Goal: Book appointment/travel/reservation

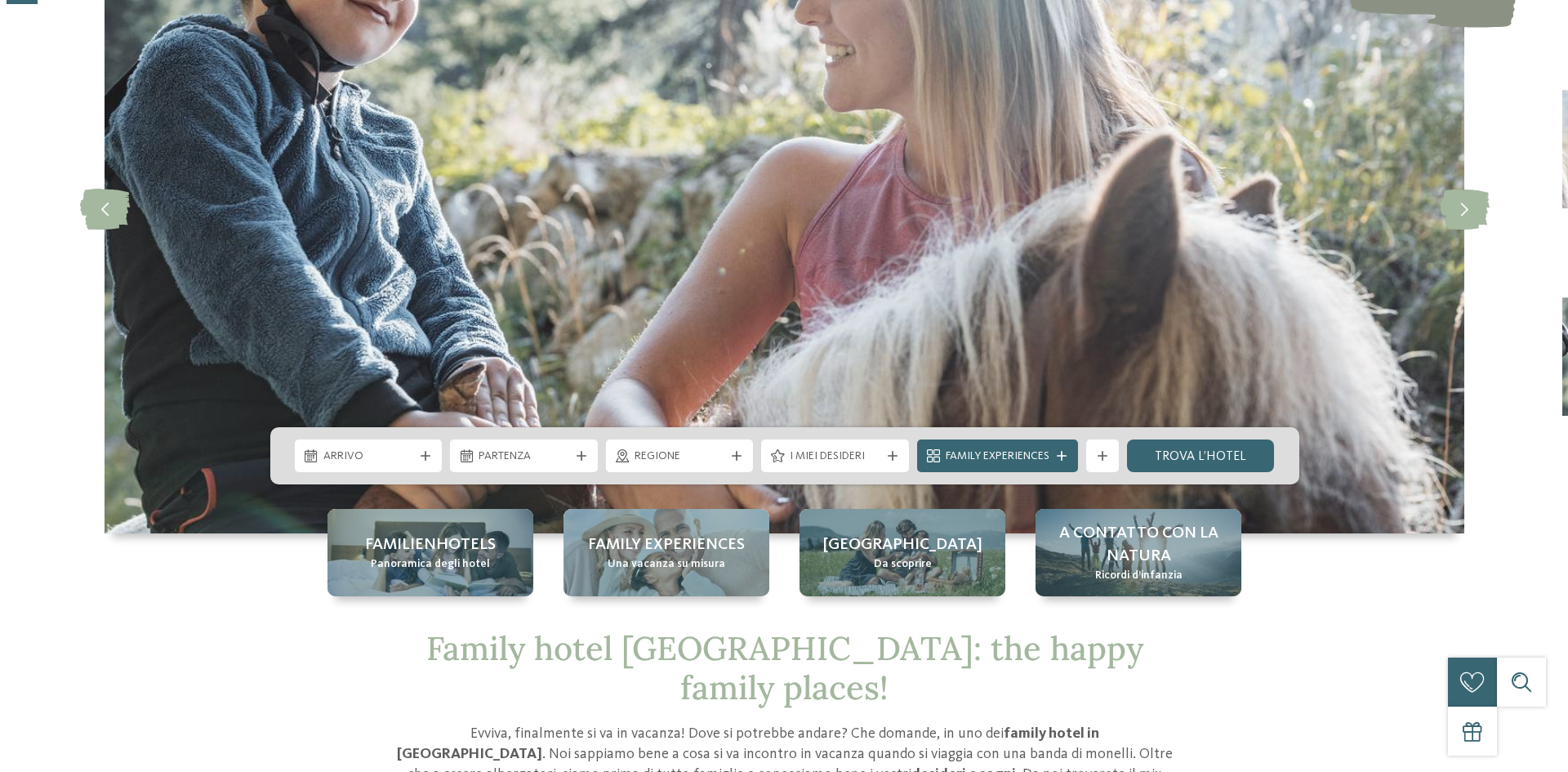
scroll to position [245, 0]
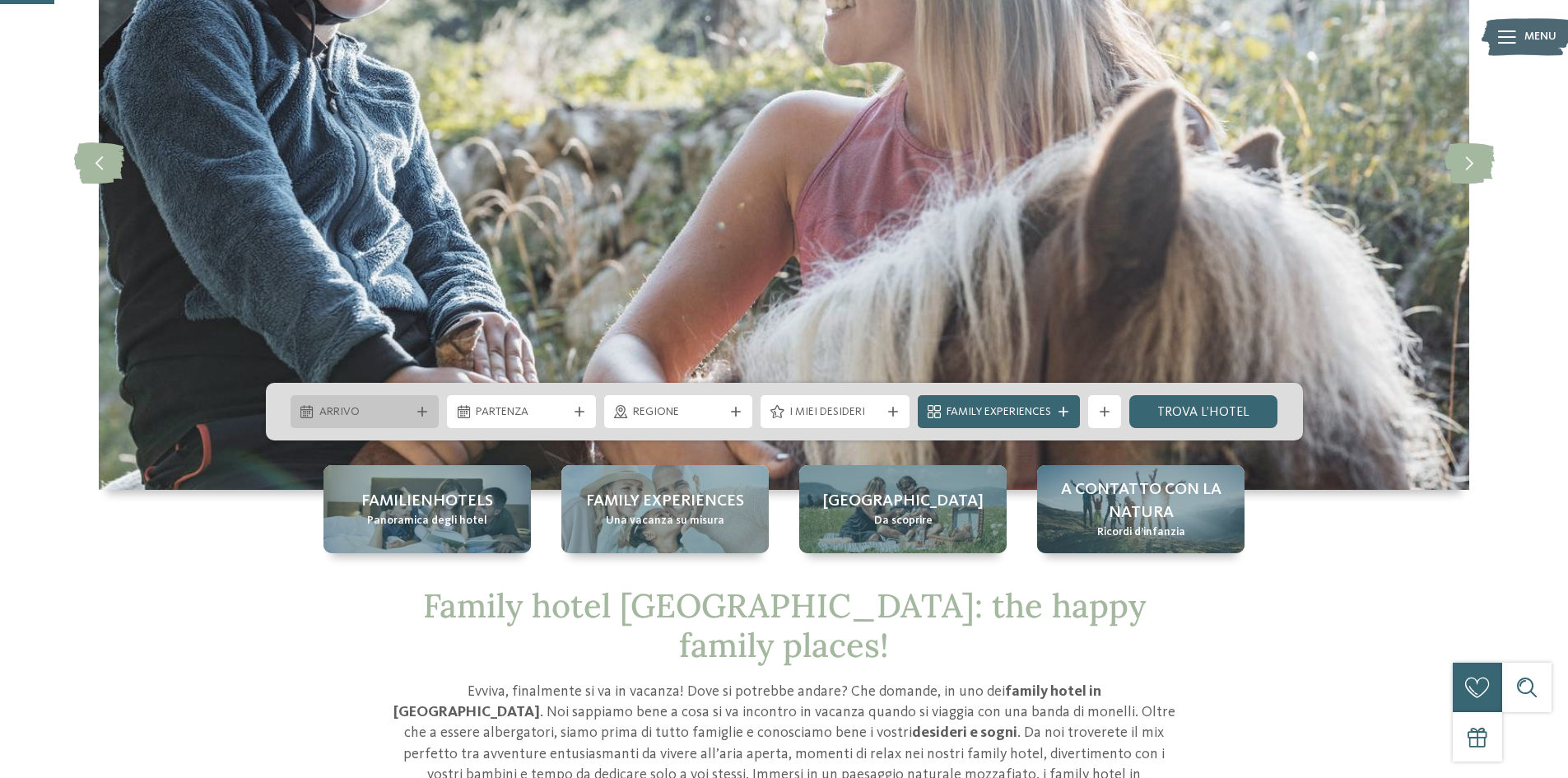
click at [383, 406] on span "Arrivo" at bounding box center [365, 413] width 91 height 16
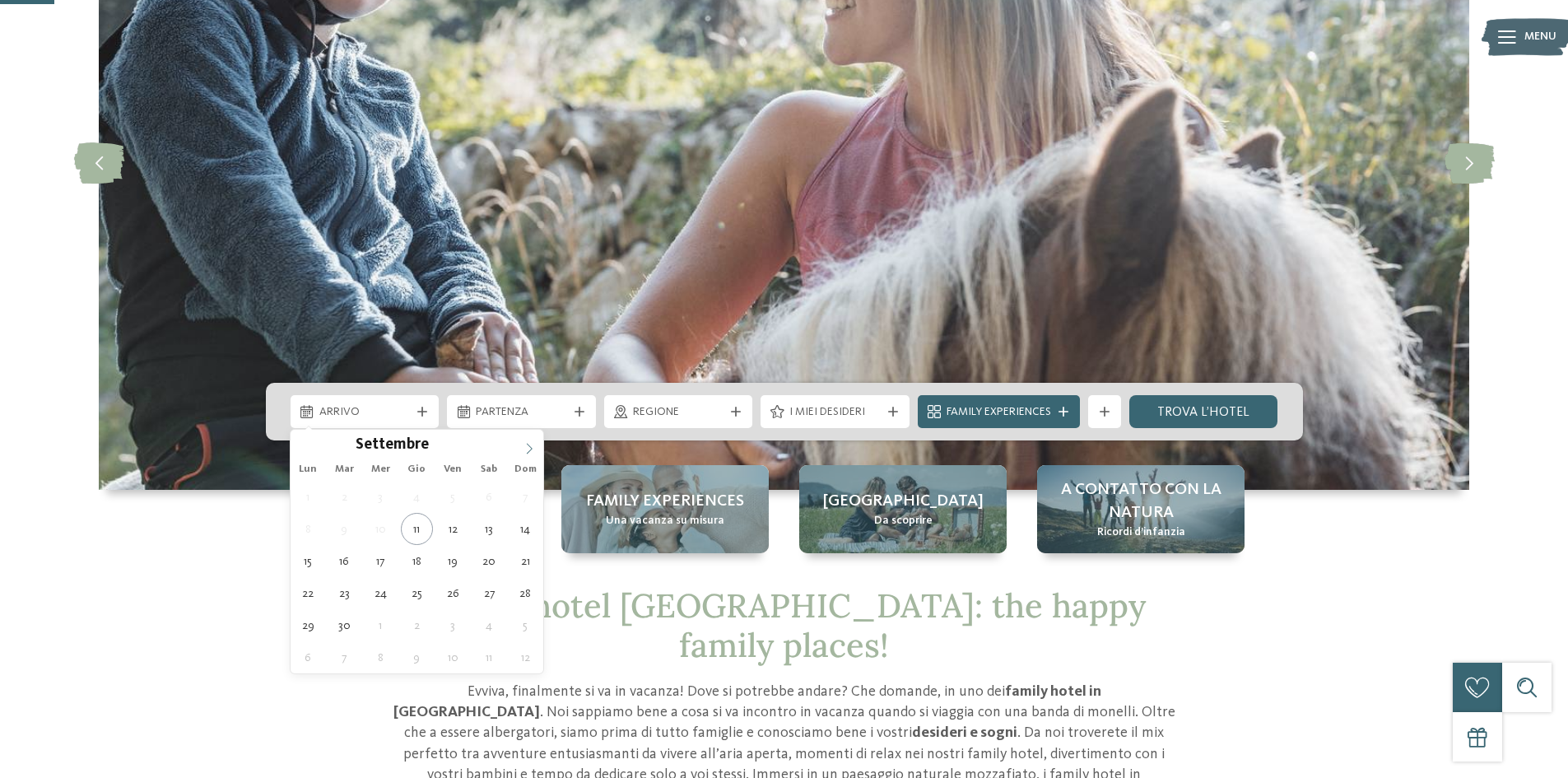
click at [529, 446] on icon at bounding box center [529, 448] width 12 height 12
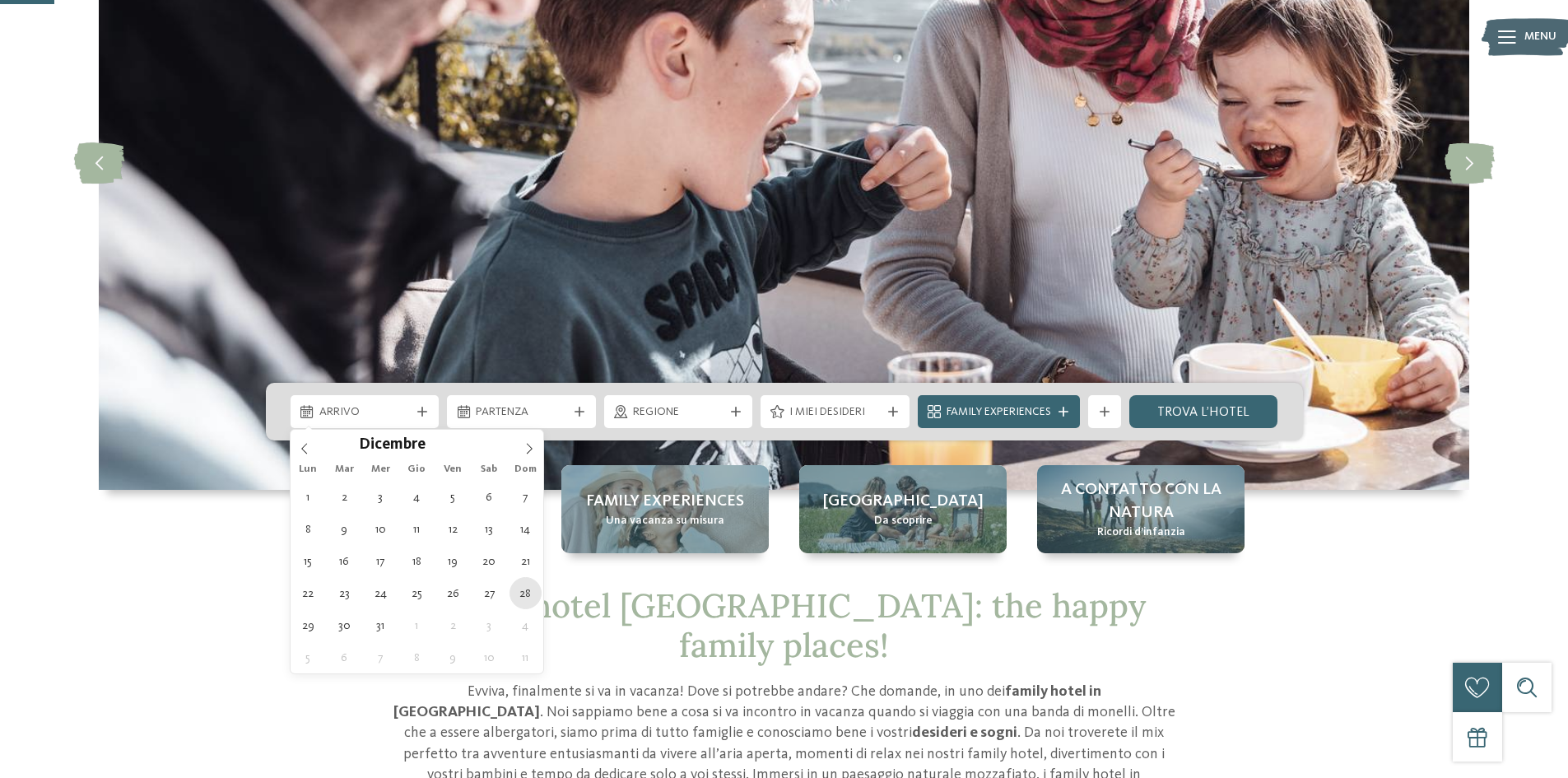
type div "28.12.2025"
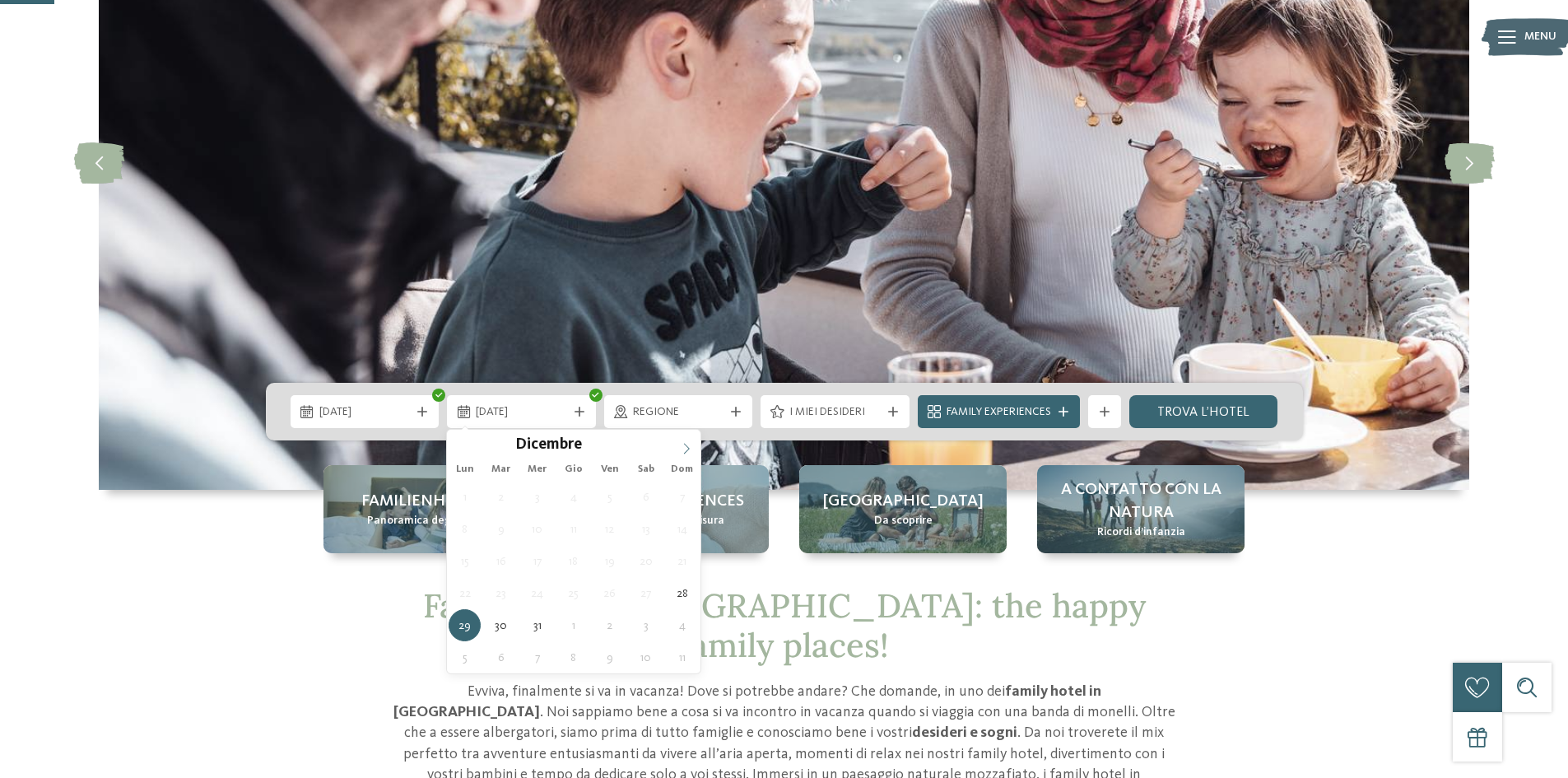
type input "****"
click at [686, 446] on icon at bounding box center [686, 448] width 12 height 12
type div "04.01.2026"
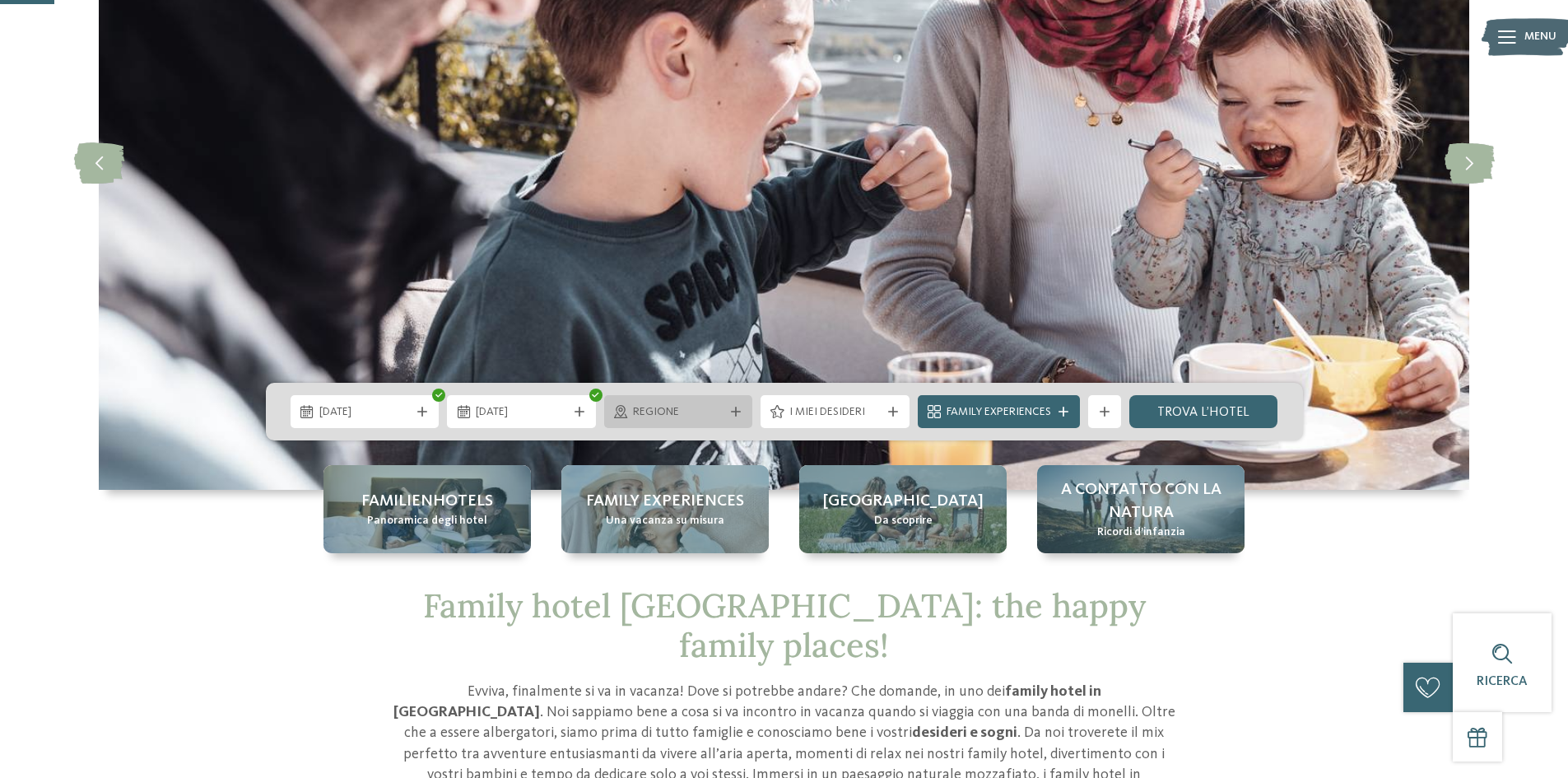
click at [704, 411] on span "Regione" at bounding box center [679, 413] width 91 height 16
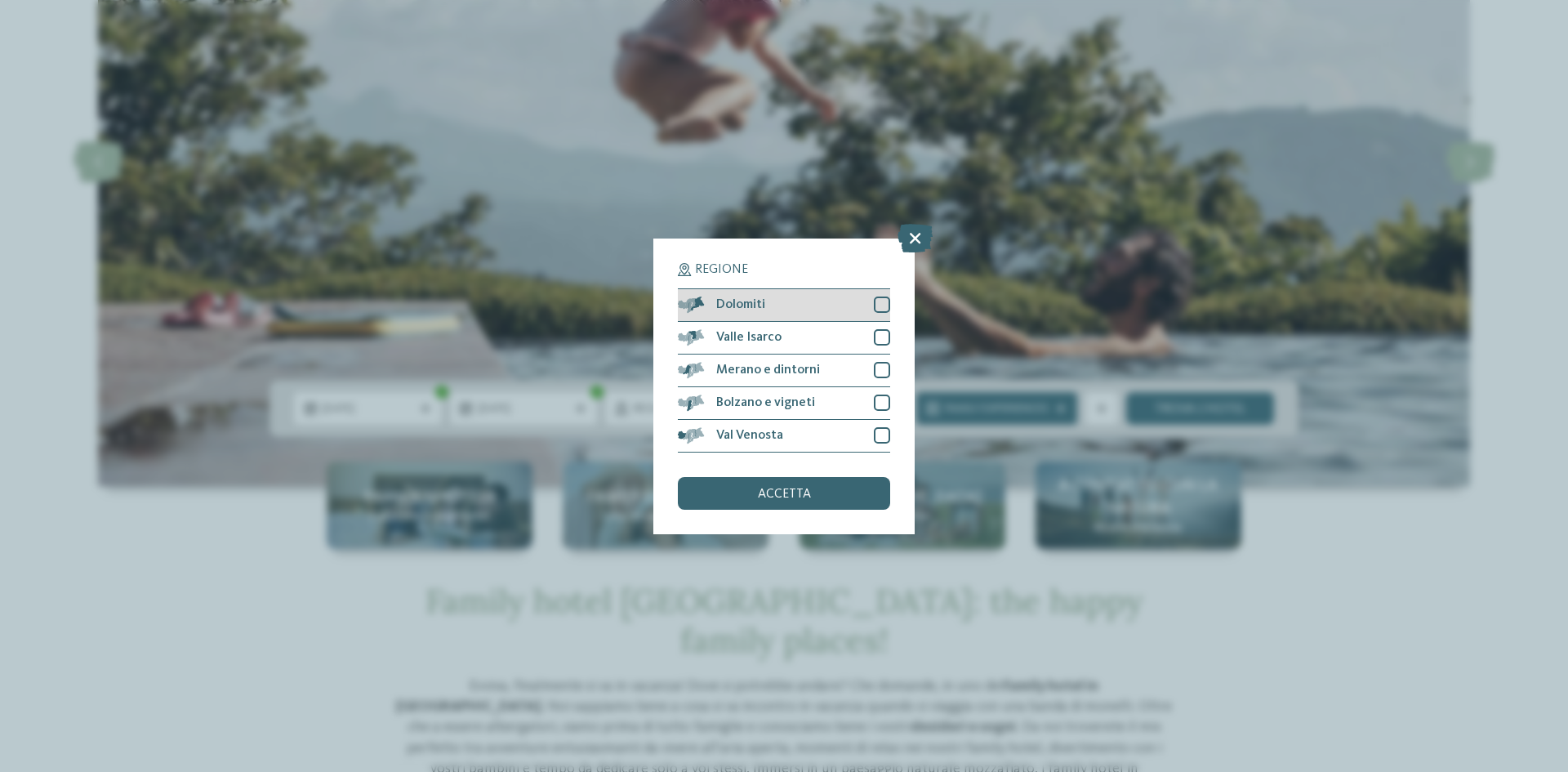
click at [773, 304] on div "Dolomiti" at bounding box center [784, 305] width 212 height 33
click at [803, 498] on span "accetta" at bounding box center [784, 494] width 53 height 13
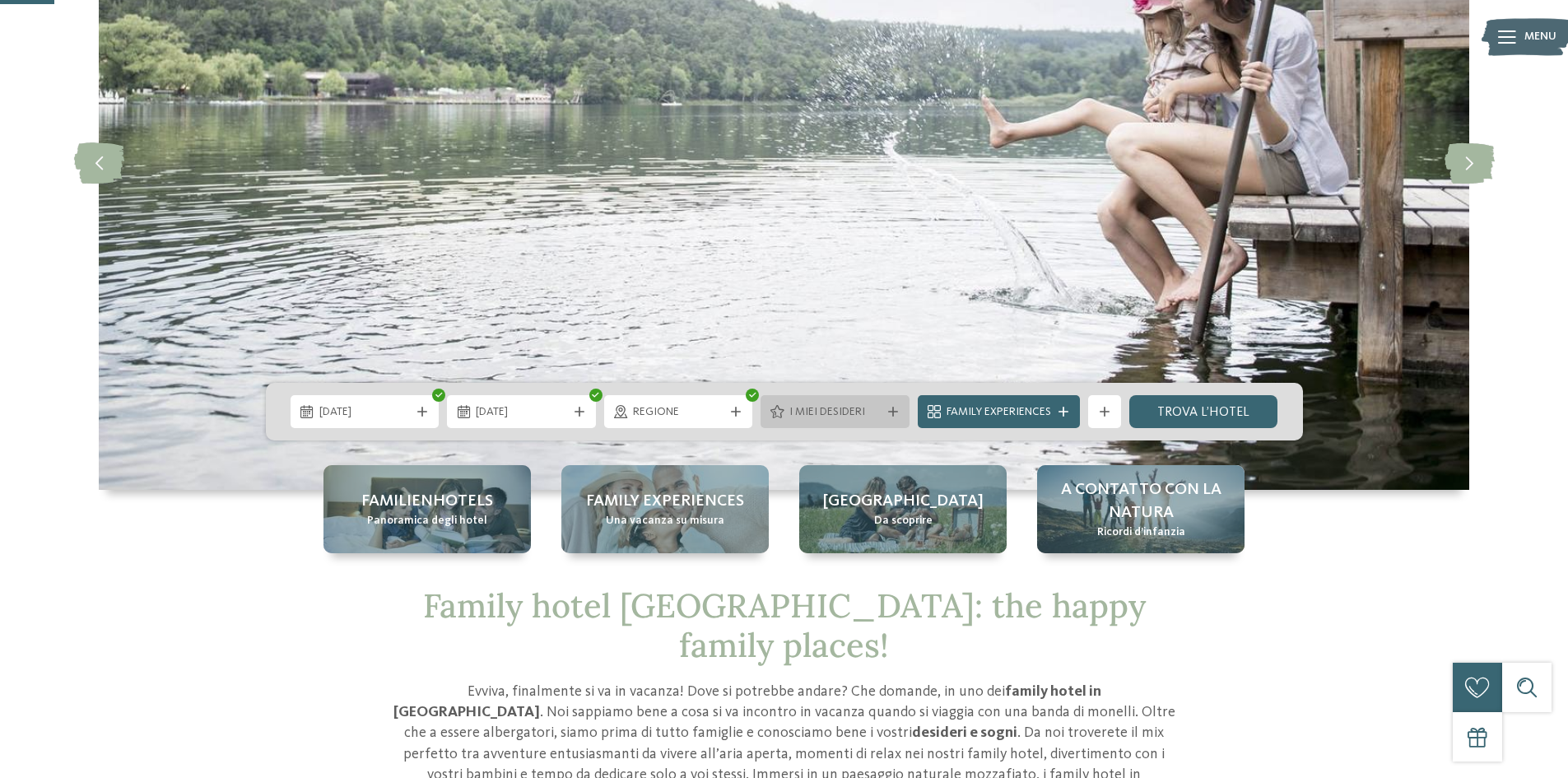
click at [859, 421] on div "I miei desideri" at bounding box center [835, 412] width 149 height 33
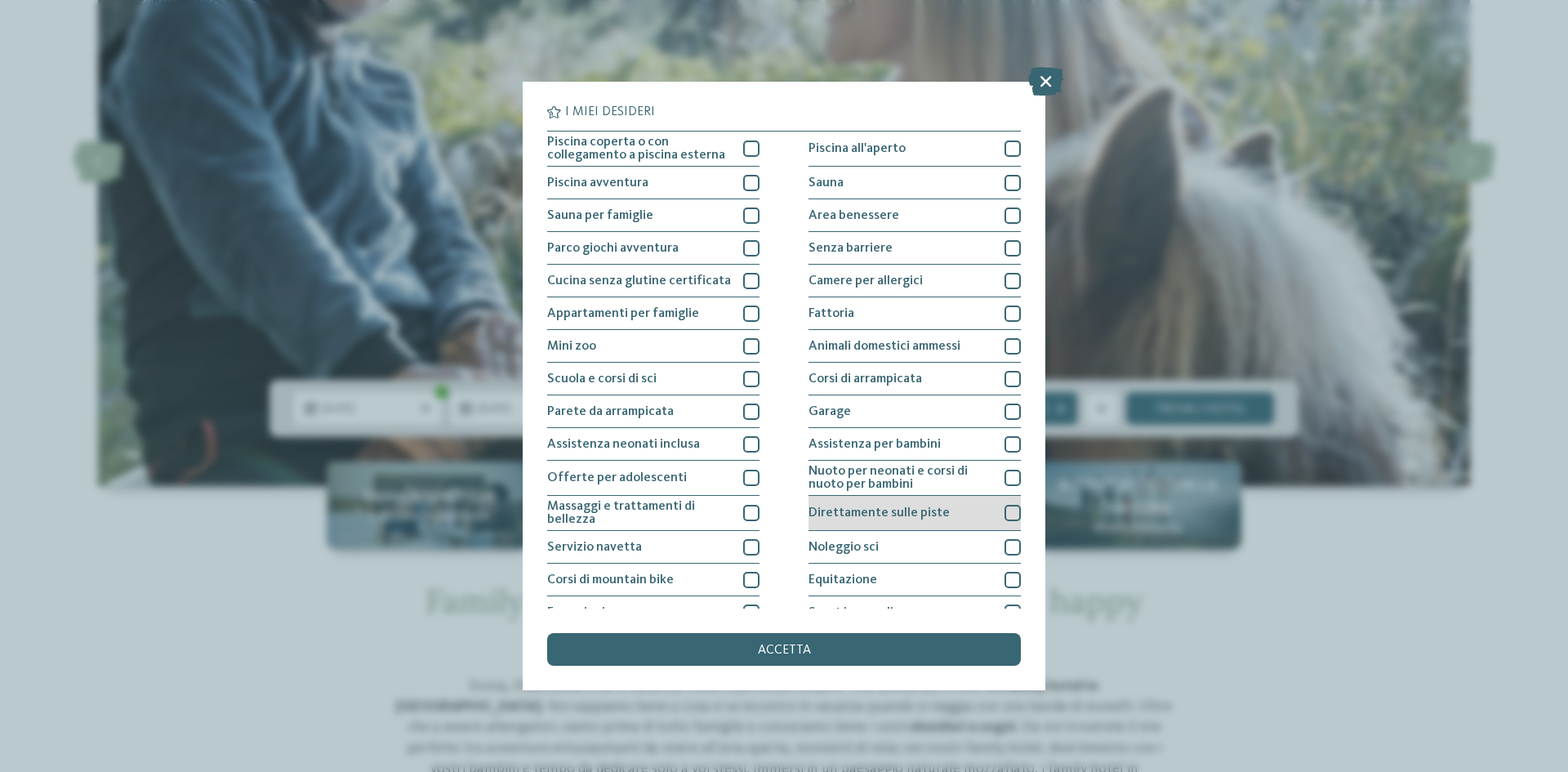
scroll to position [0, 0]
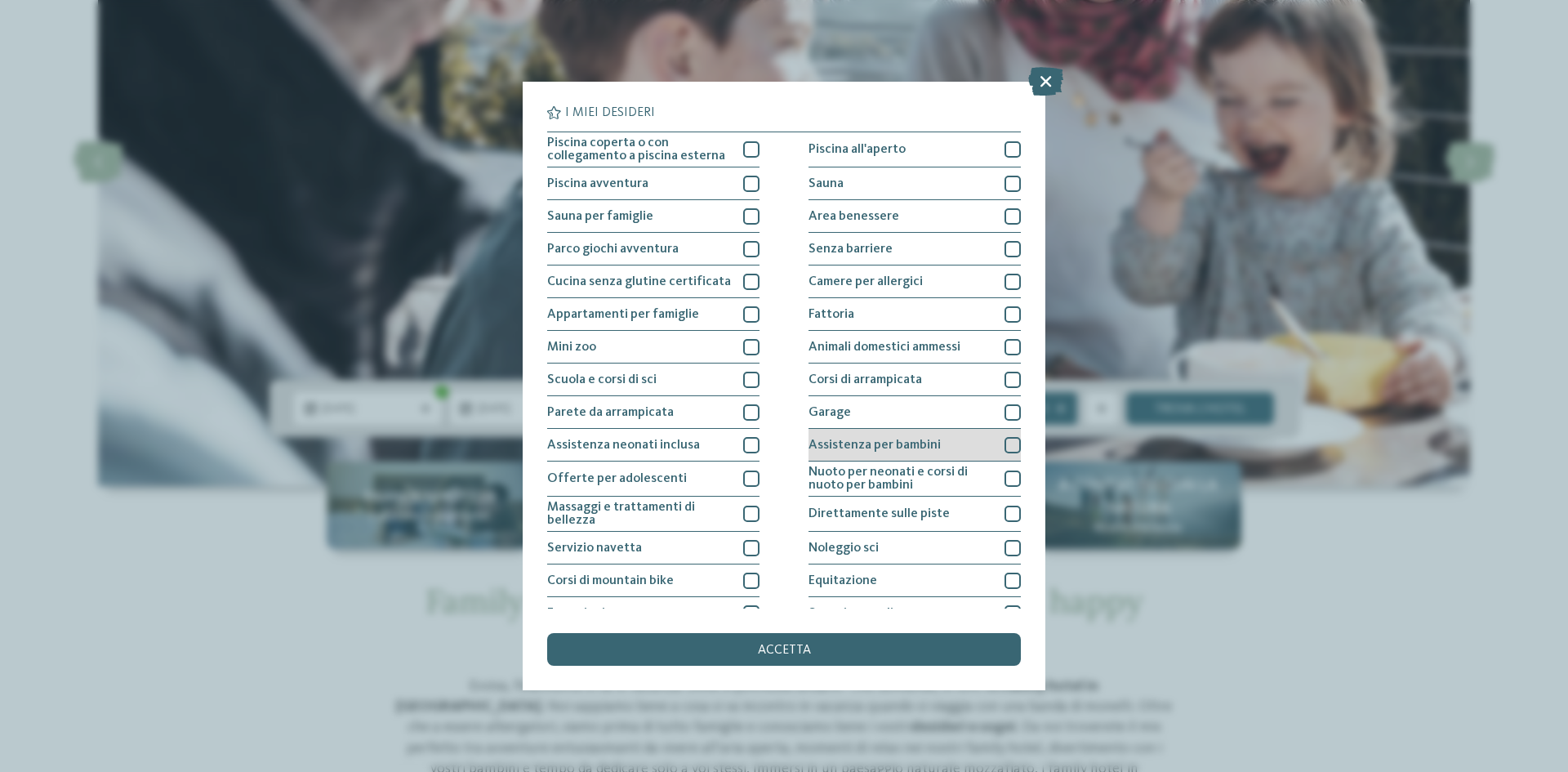
click at [891, 451] on span "Assistenza per bambini" at bounding box center [875, 445] width 132 height 13
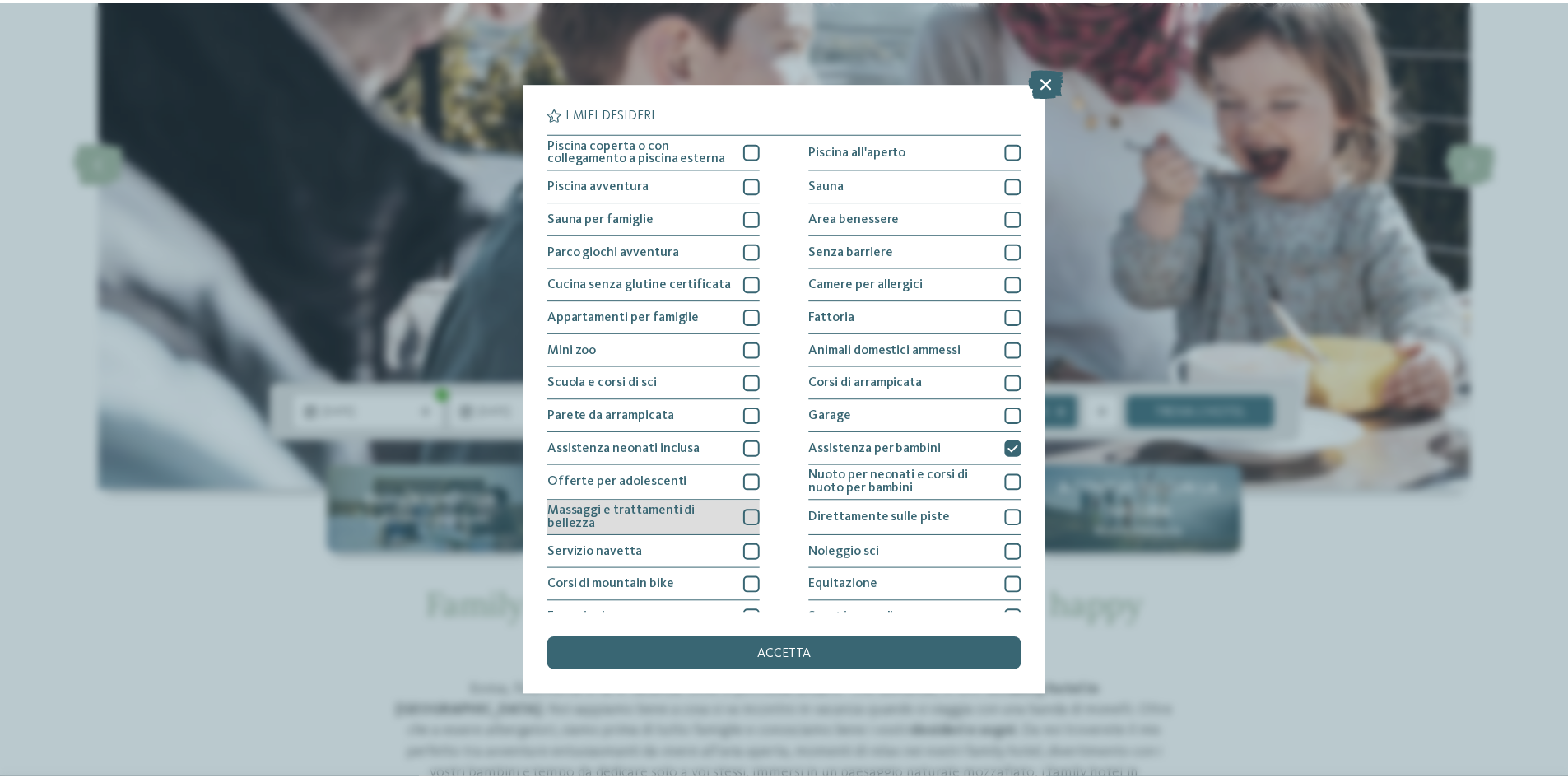
scroll to position [88, 0]
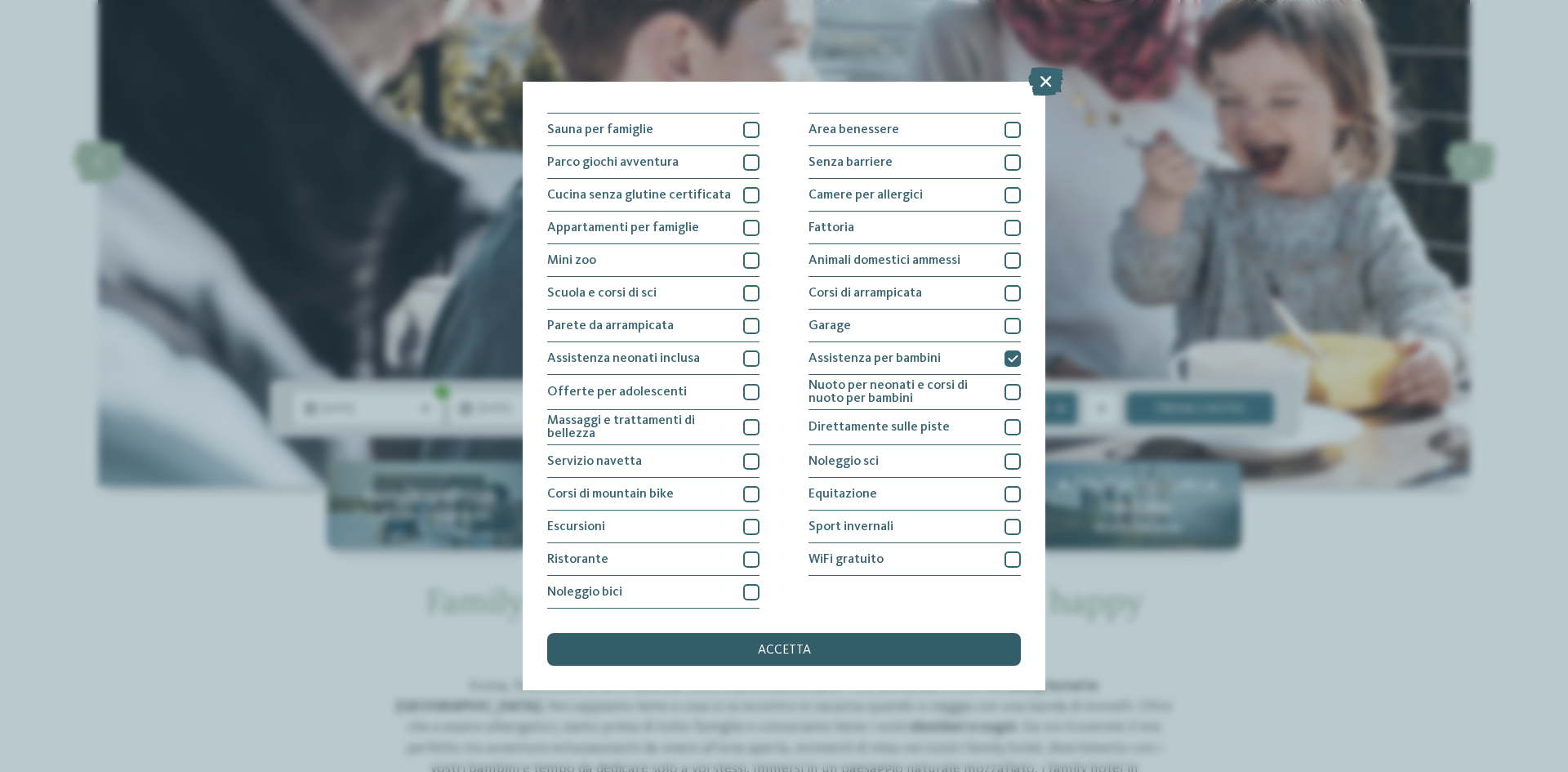
click at [829, 643] on div "accetta" at bounding box center [784, 649] width 474 height 33
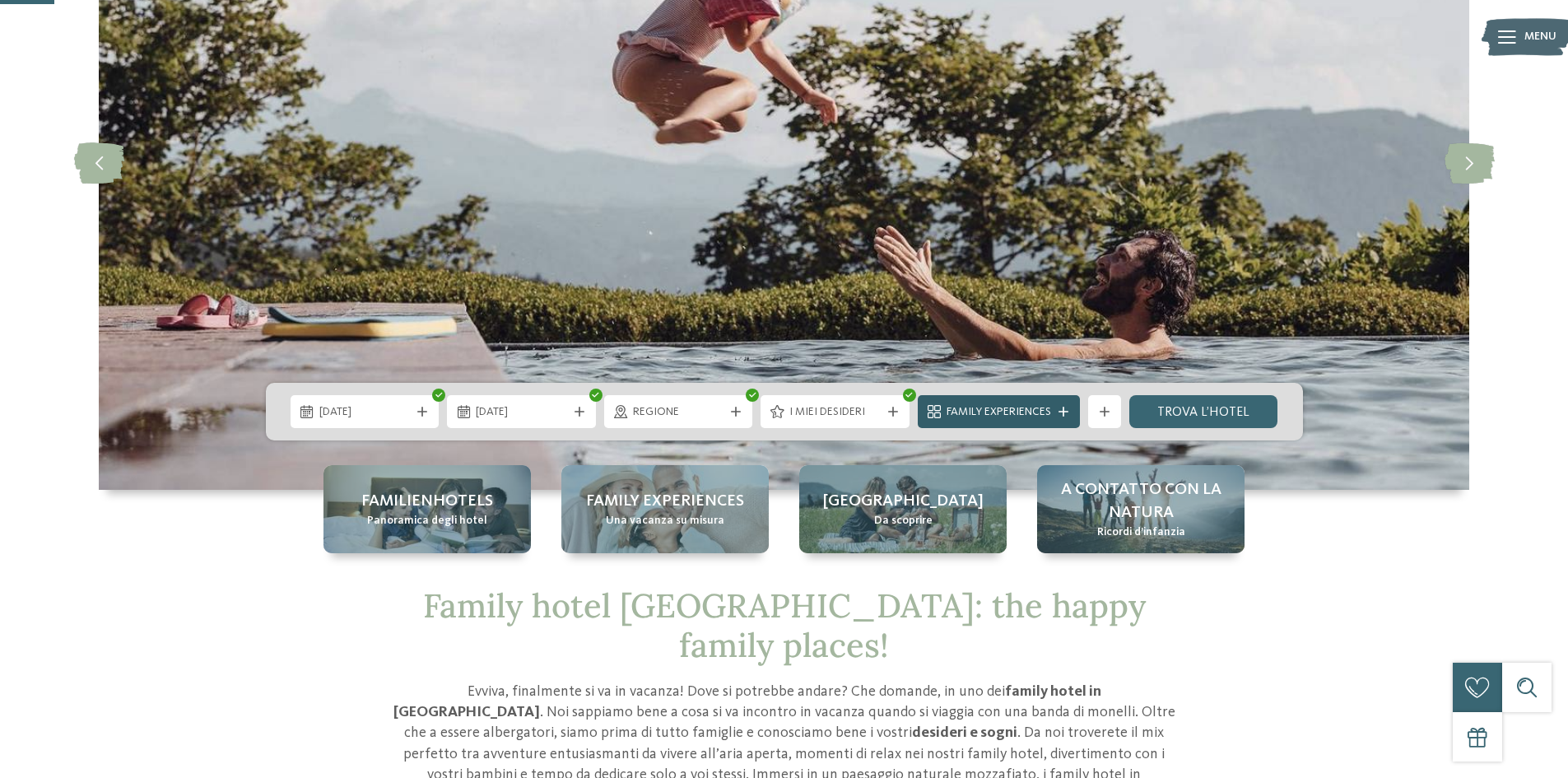
click at [1043, 408] on span "Family Experiences" at bounding box center [998, 413] width 104 height 16
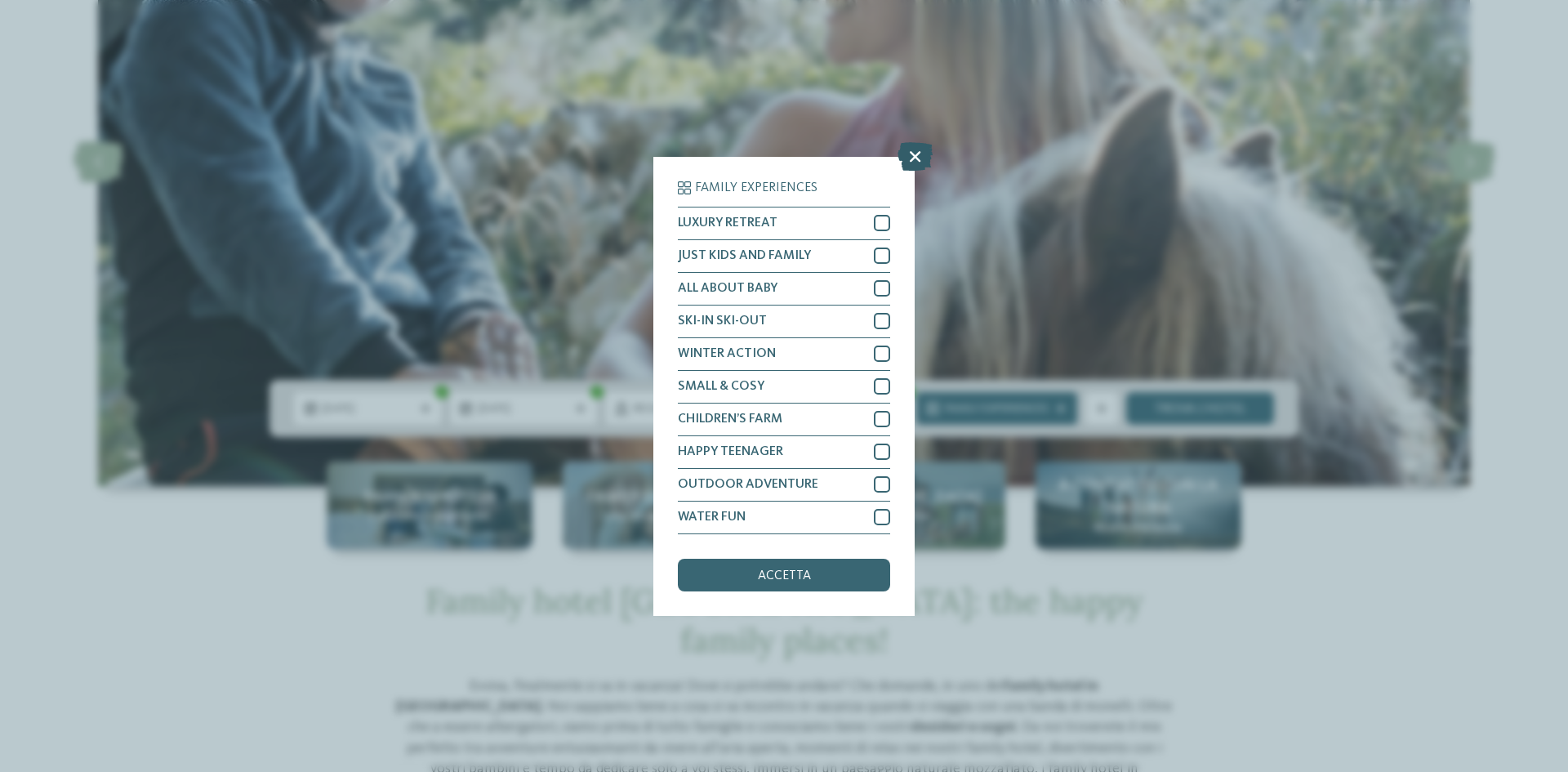
click at [915, 164] on icon at bounding box center [915, 156] width 35 height 29
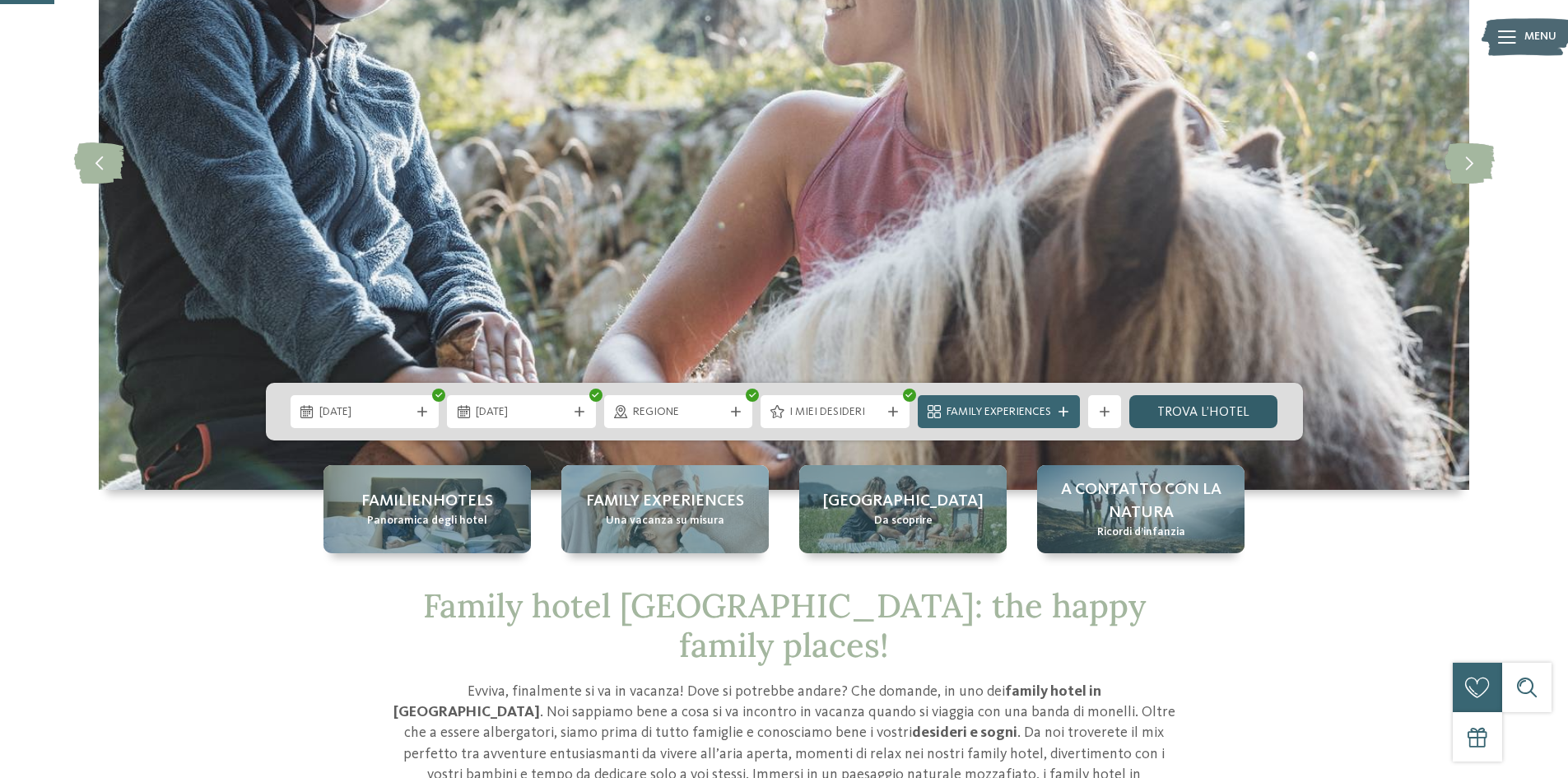
click at [1234, 406] on link "trova l’hotel" at bounding box center [1204, 412] width 149 height 33
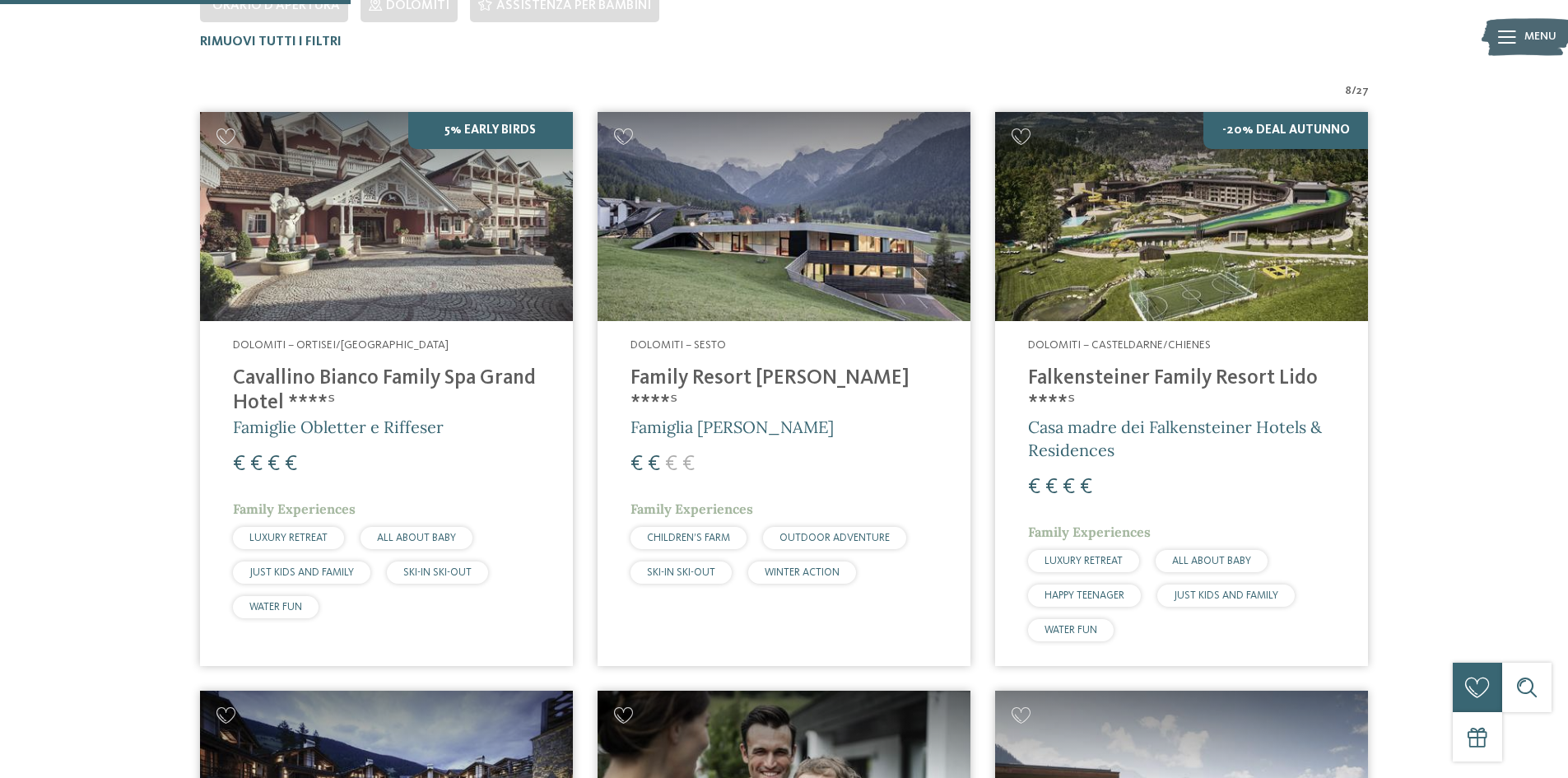
scroll to position [540, 0]
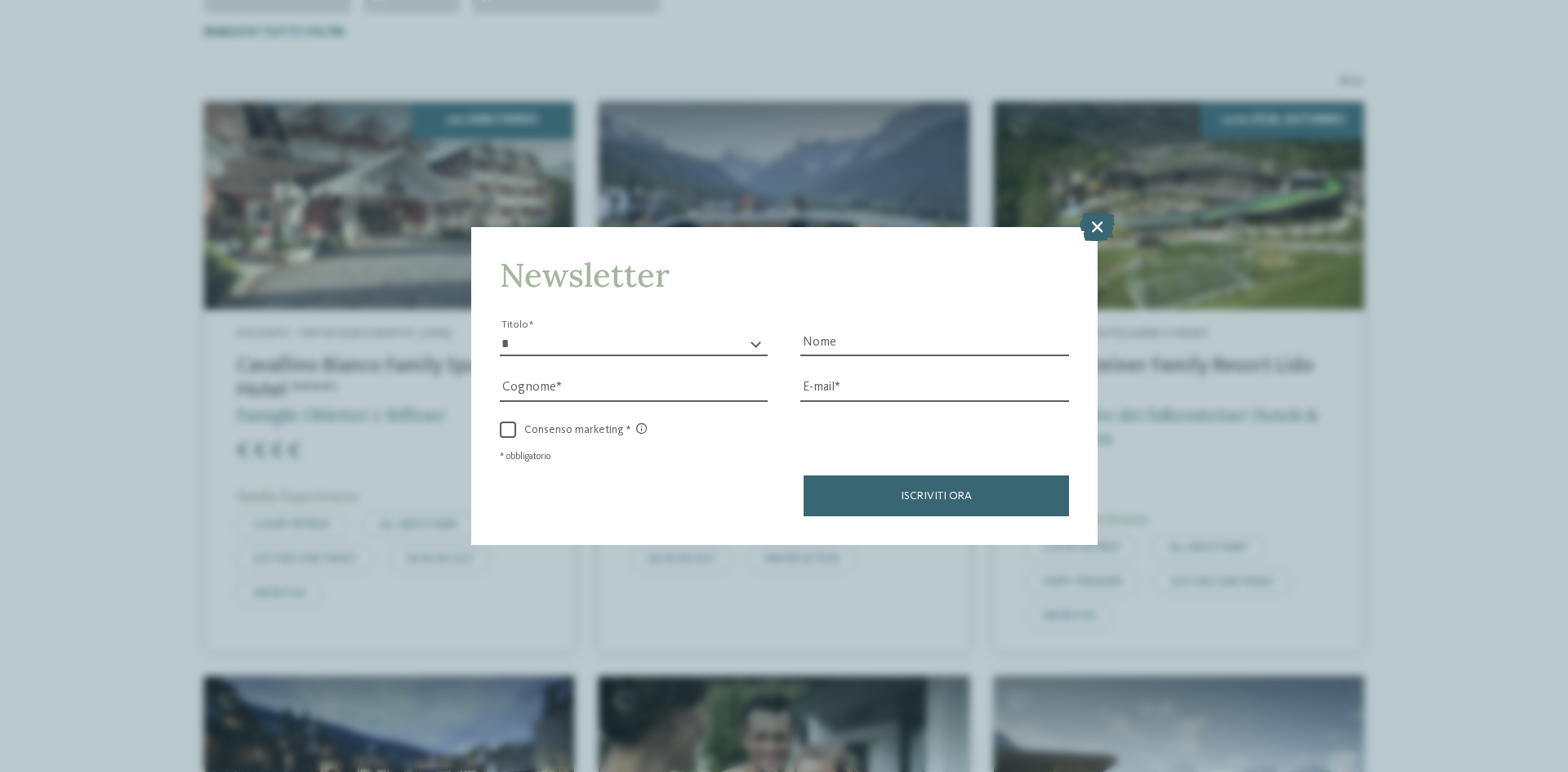
click at [725, 606] on div "Newsletter * ****** ******* ******** ****** Titolo Nome [GEOGRAPHIC_DATA] Fax" at bounding box center [784, 386] width 1568 height 772
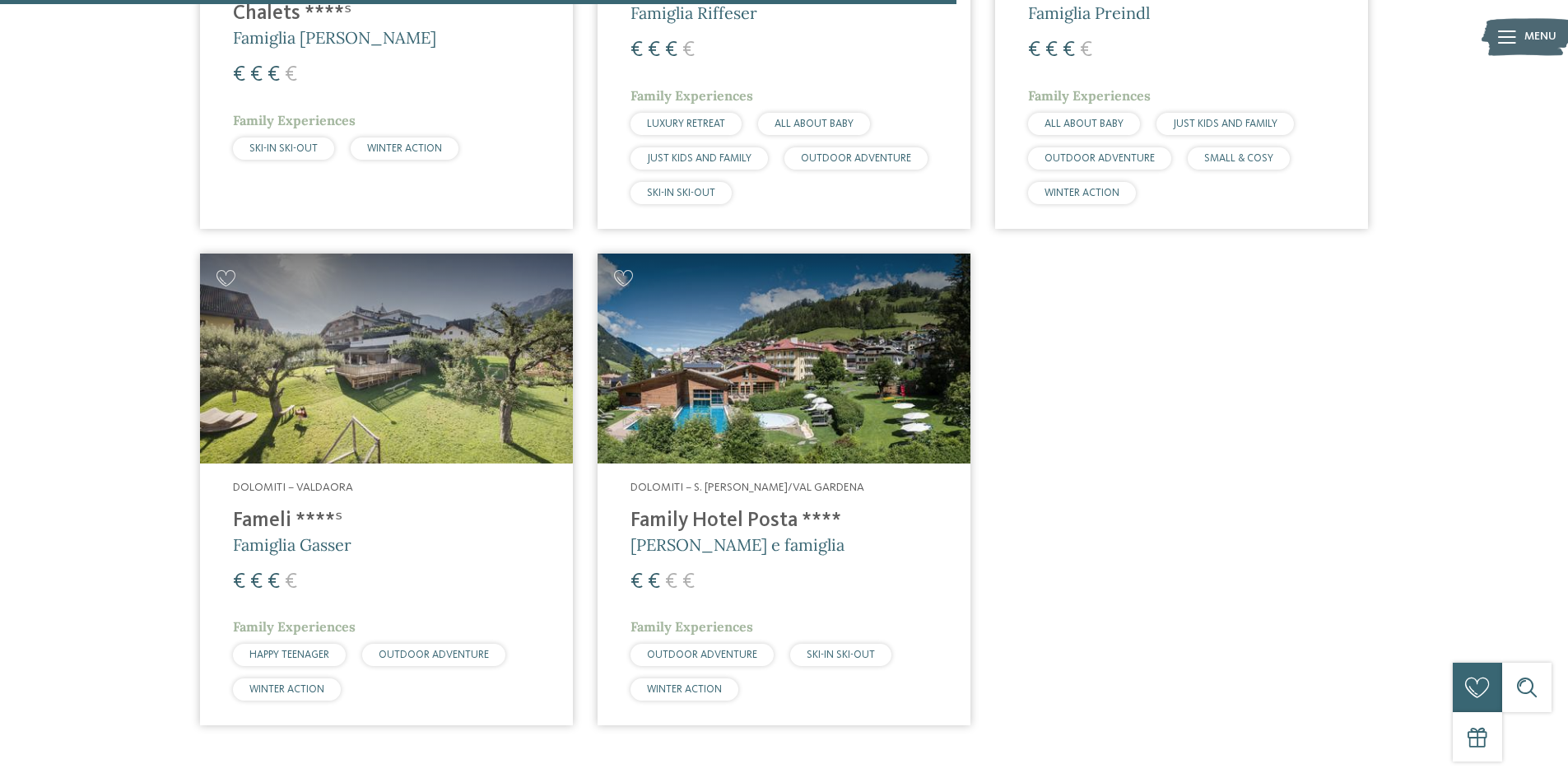
scroll to position [1528, 0]
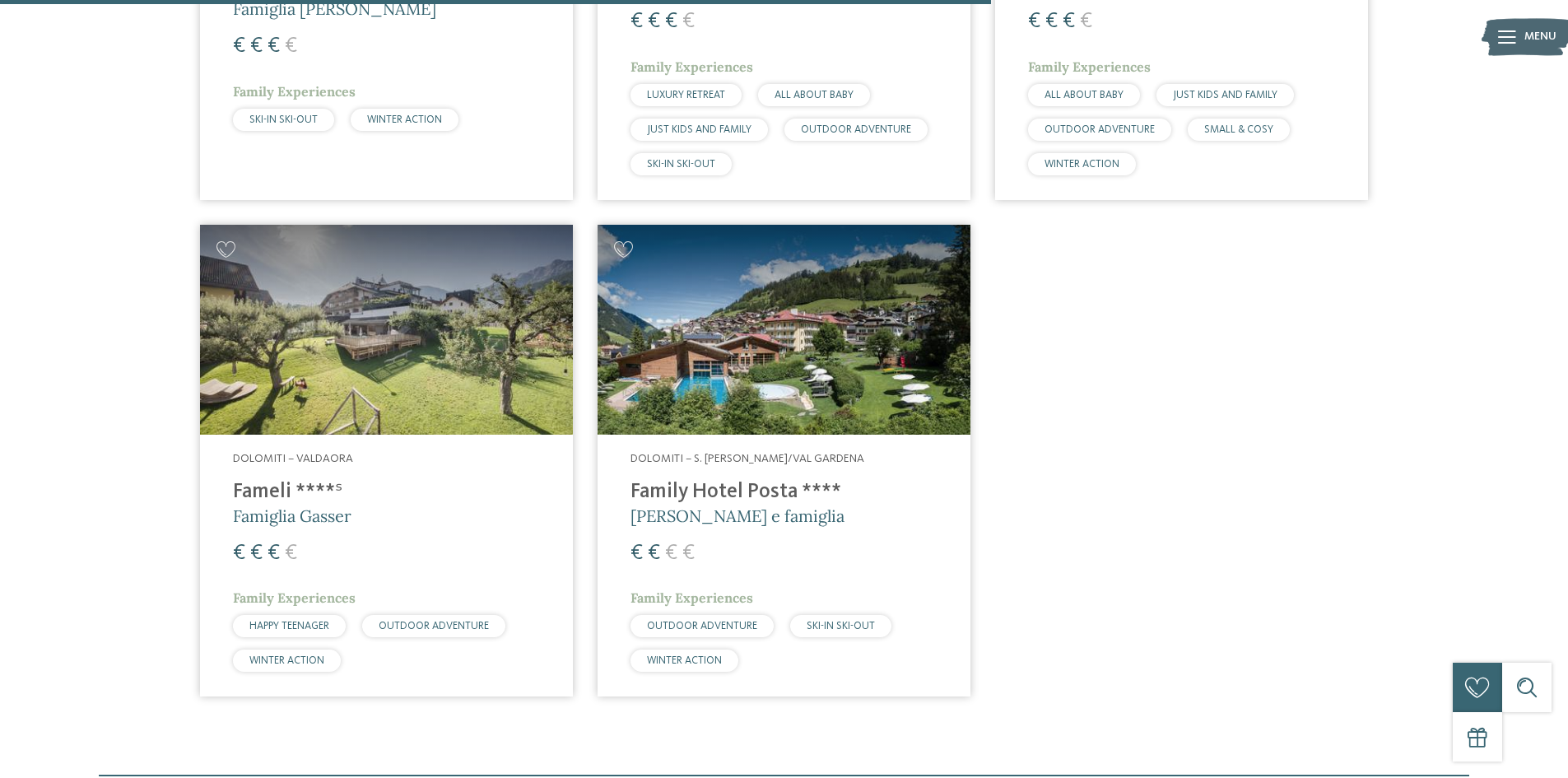
click at [707, 489] on h4 "Family Hotel Posta ****" at bounding box center [784, 491] width 307 height 25
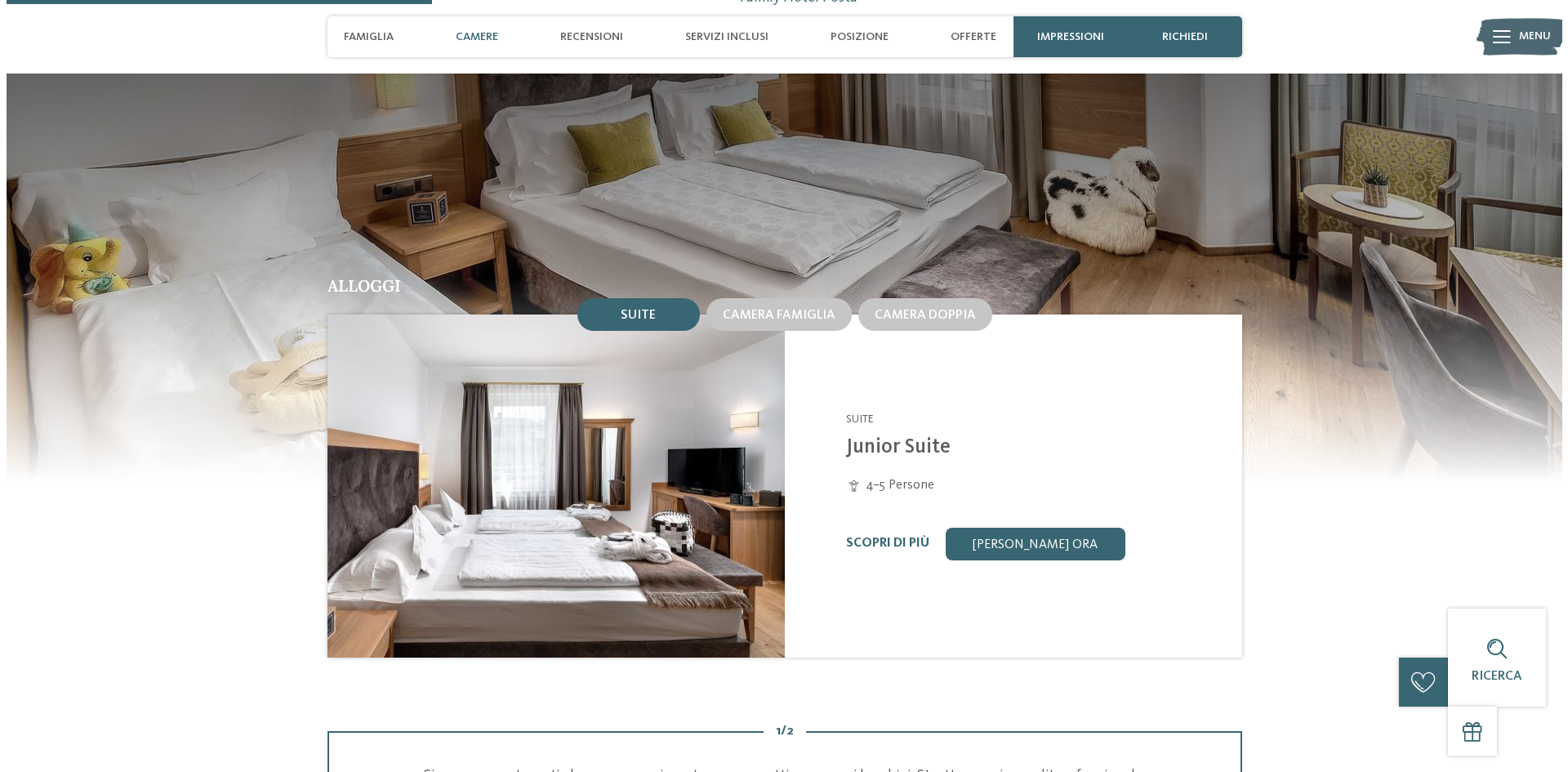
scroll to position [1470, 0]
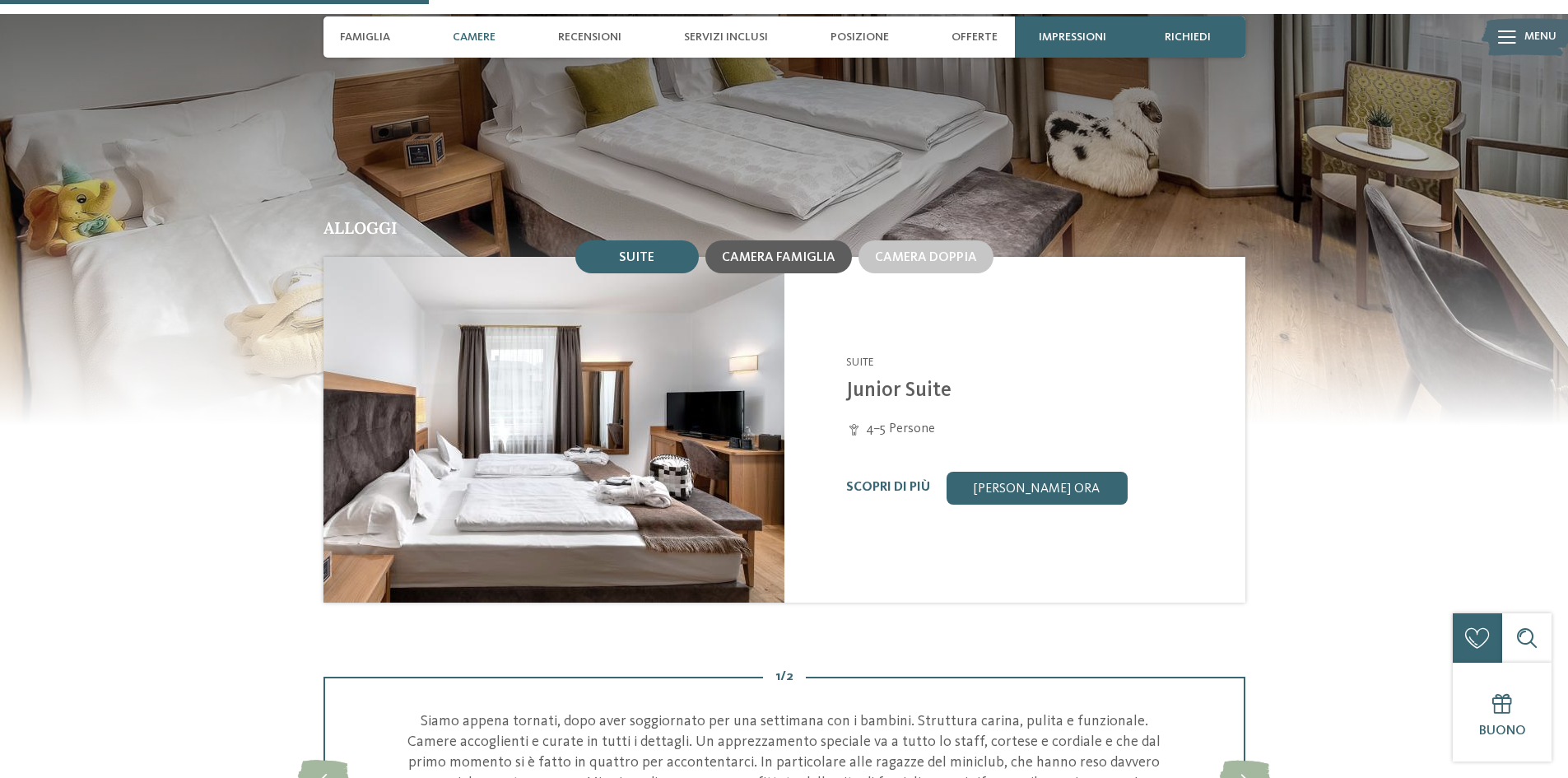
click at [769, 251] on span "Camera famiglia" at bounding box center [778, 258] width 113 height 13
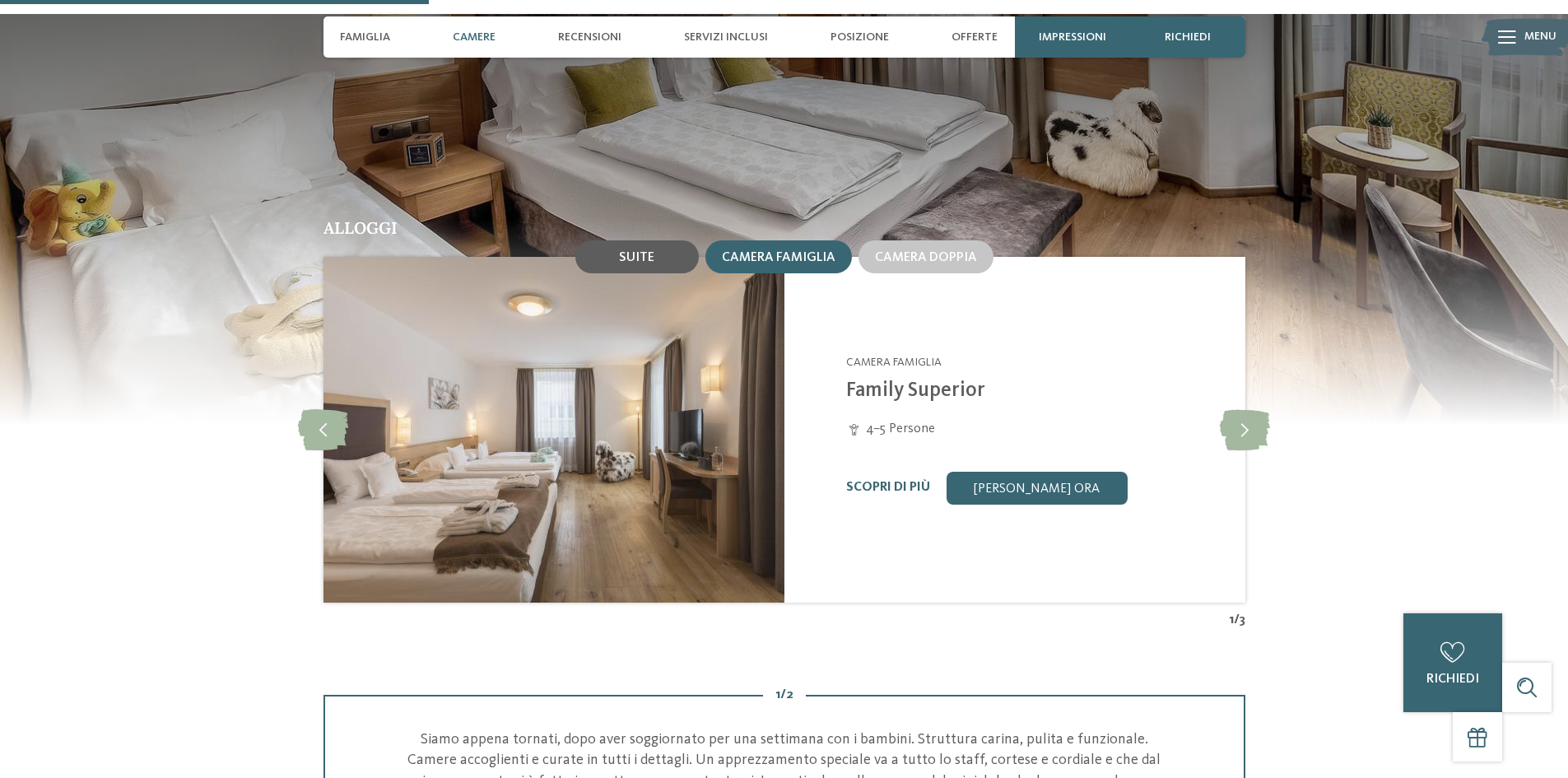
click at [625, 251] on span "Suite" at bounding box center [637, 258] width 36 height 13
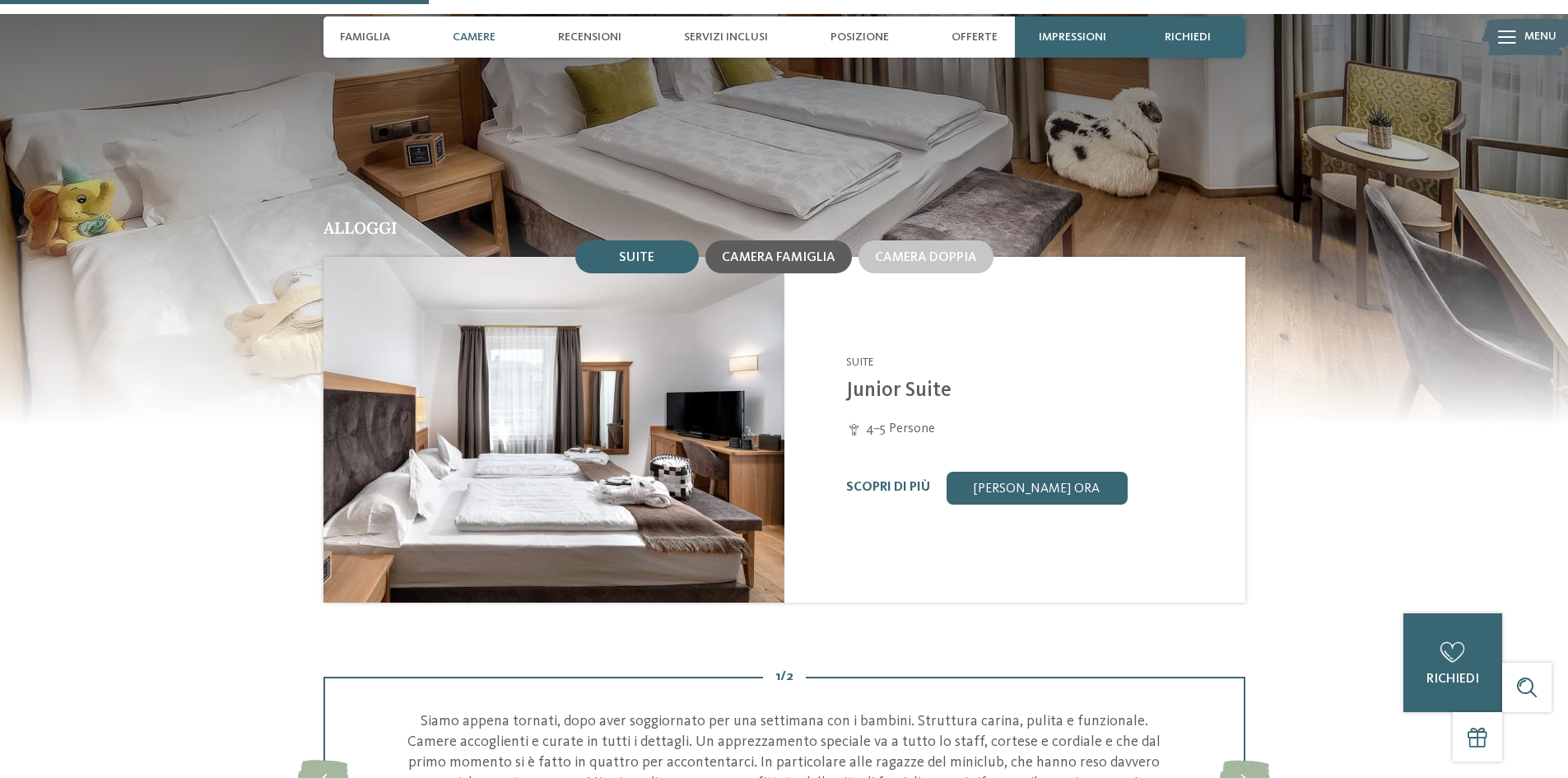
click at [785, 251] on span "Camera famiglia" at bounding box center [778, 258] width 113 height 13
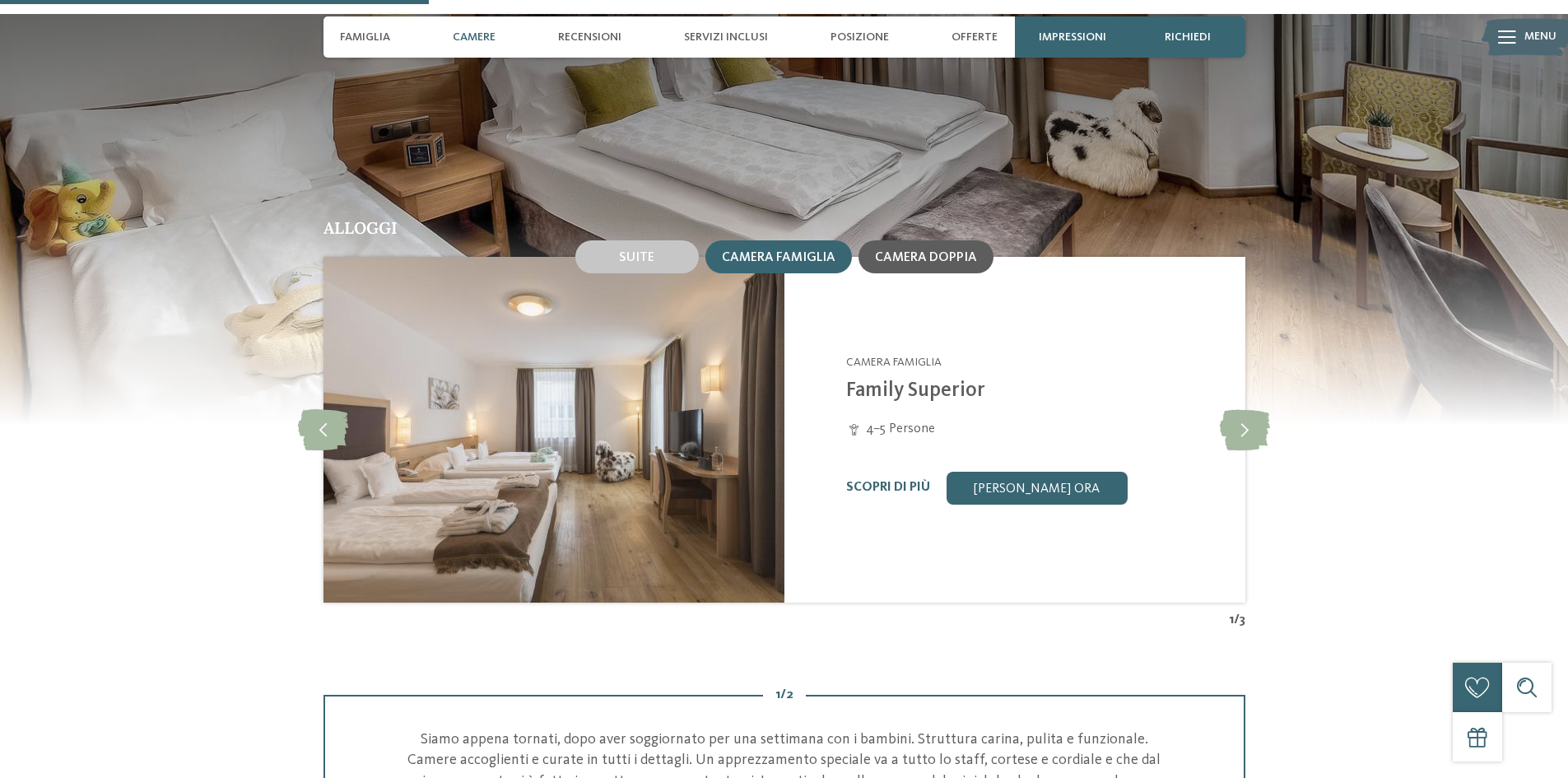
click at [938, 251] on span "Camera doppia" at bounding box center [926, 258] width 102 height 13
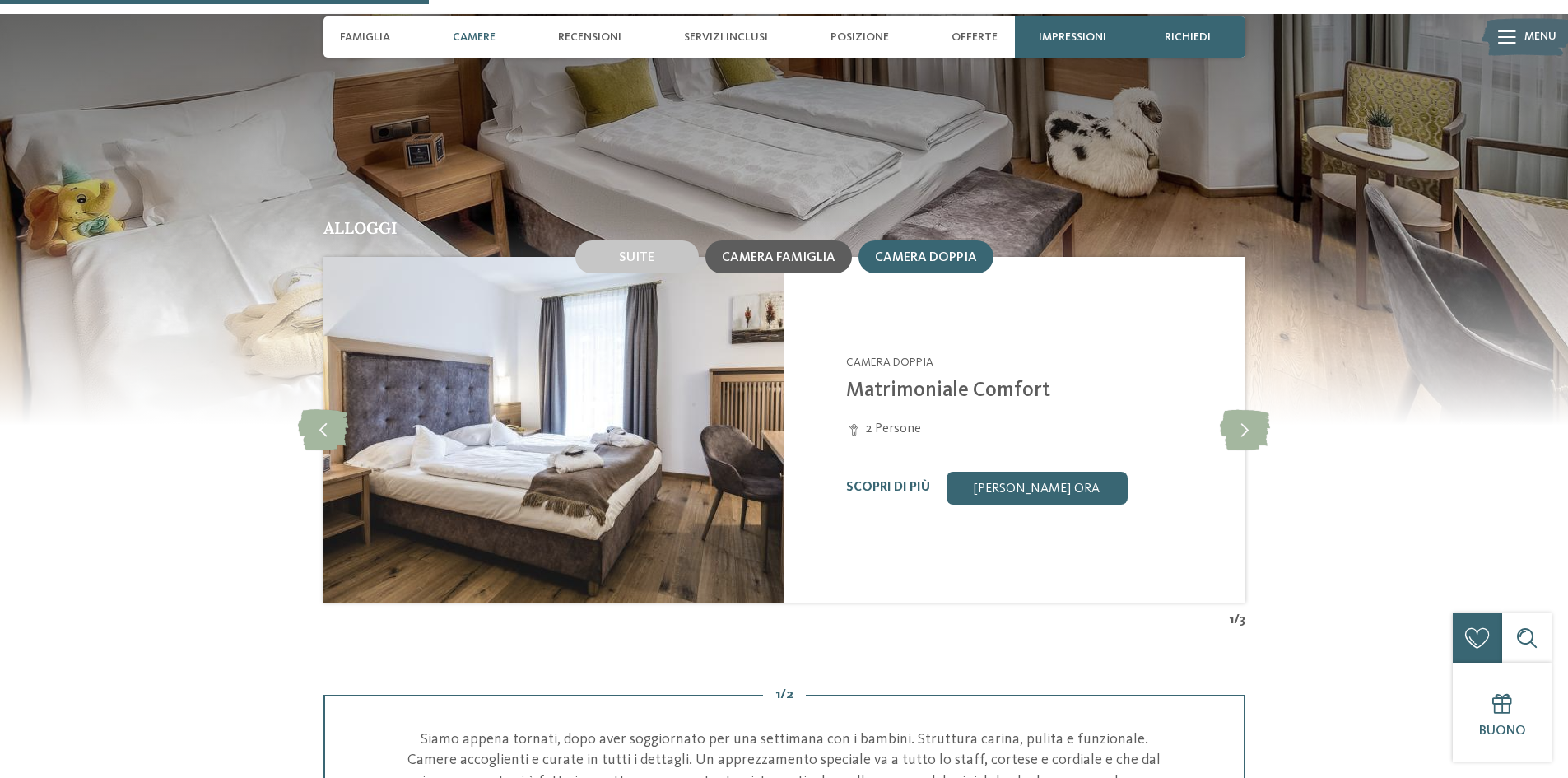
click at [772, 244] on div "Camera famiglia" at bounding box center [778, 257] width 146 height 33
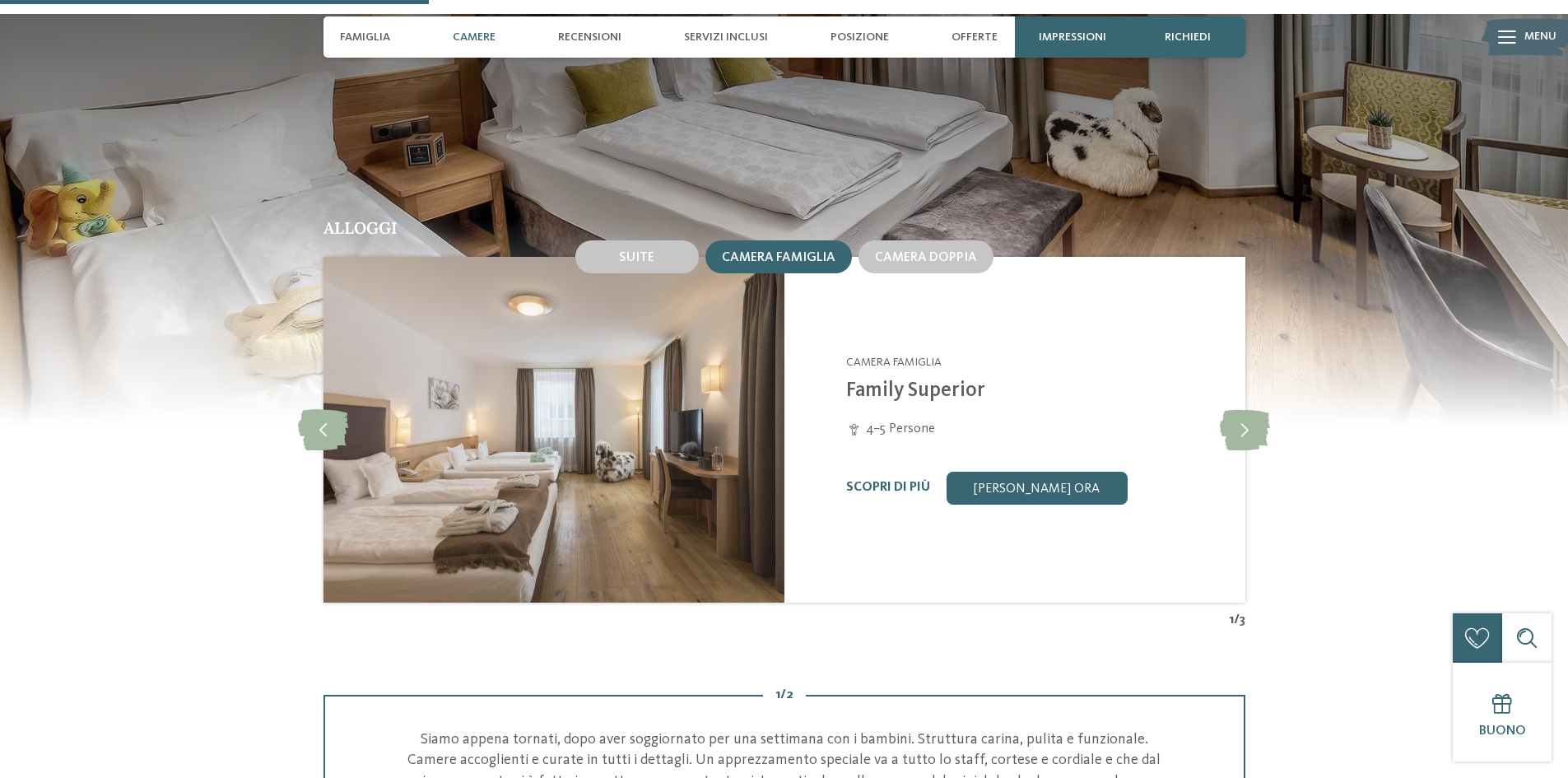
click at [897, 471] on div "Scopri di più Richiedi ora" at bounding box center [1036, 488] width 379 height 33
click at [911, 480] on link "Scopri di più" at bounding box center [889, 487] width 84 height 13
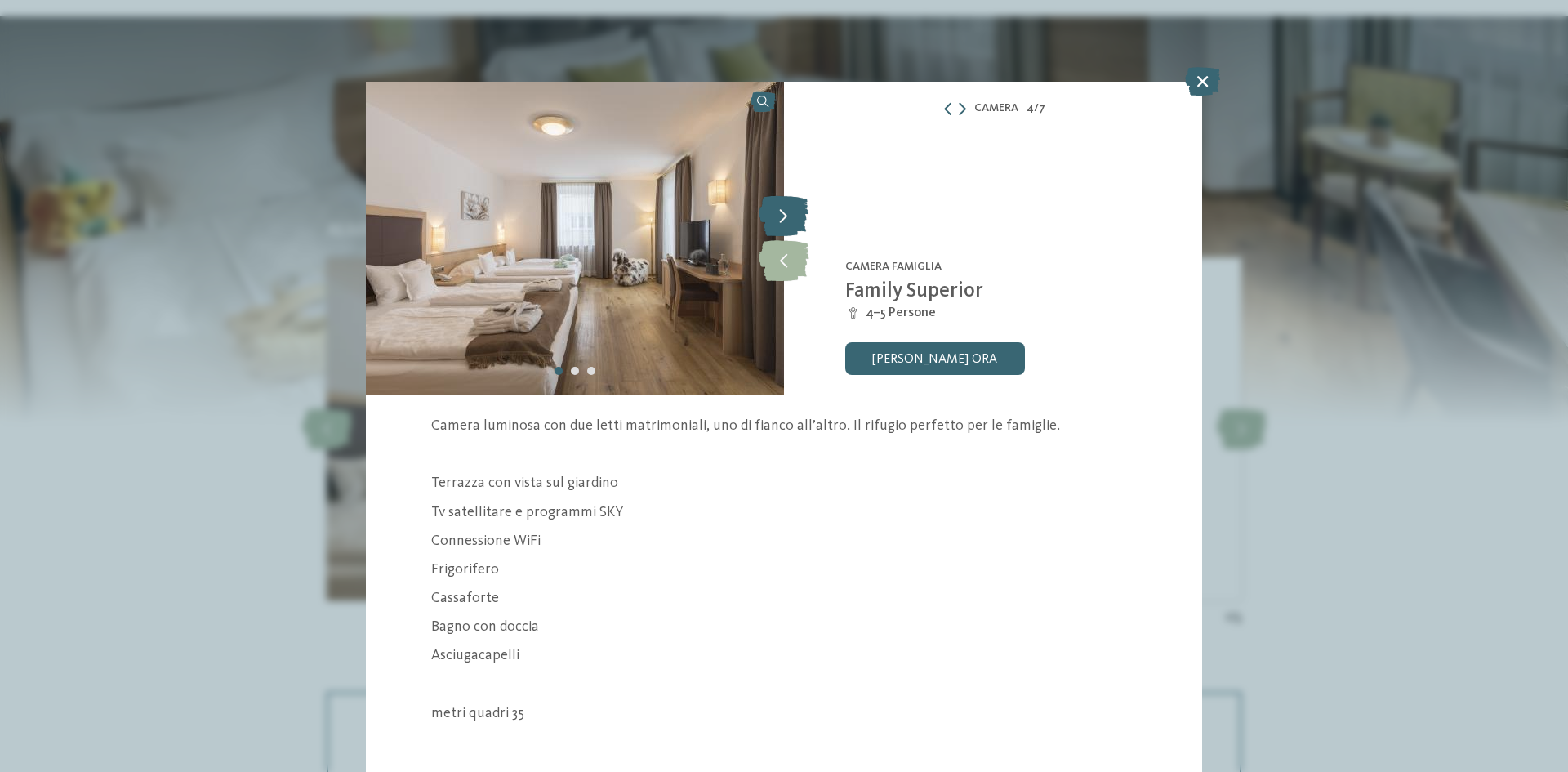
click at [777, 212] on icon at bounding box center [783, 215] width 50 height 41
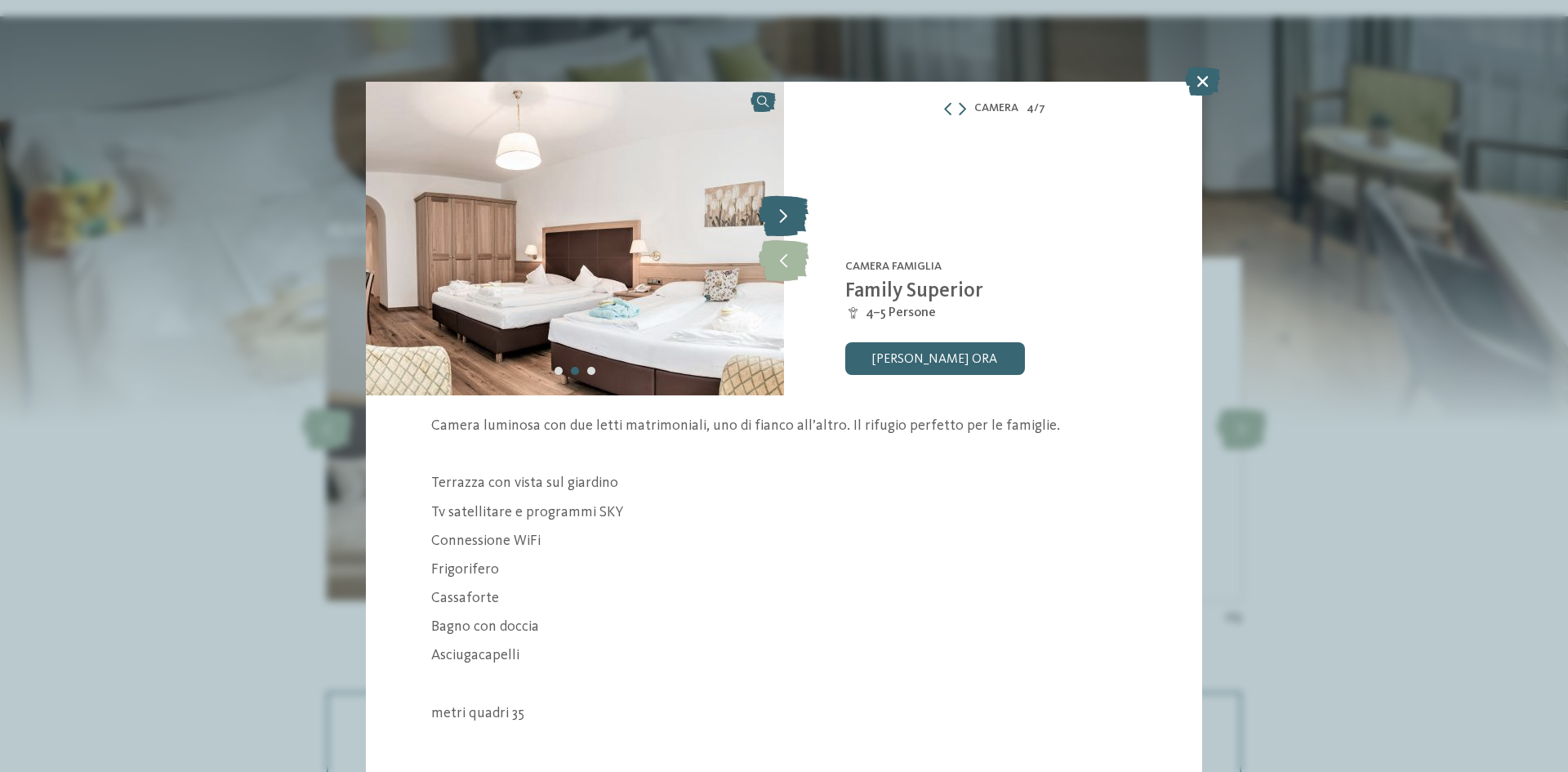
click at [777, 212] on icon at bounding box center [783, 215] width 50 height 41
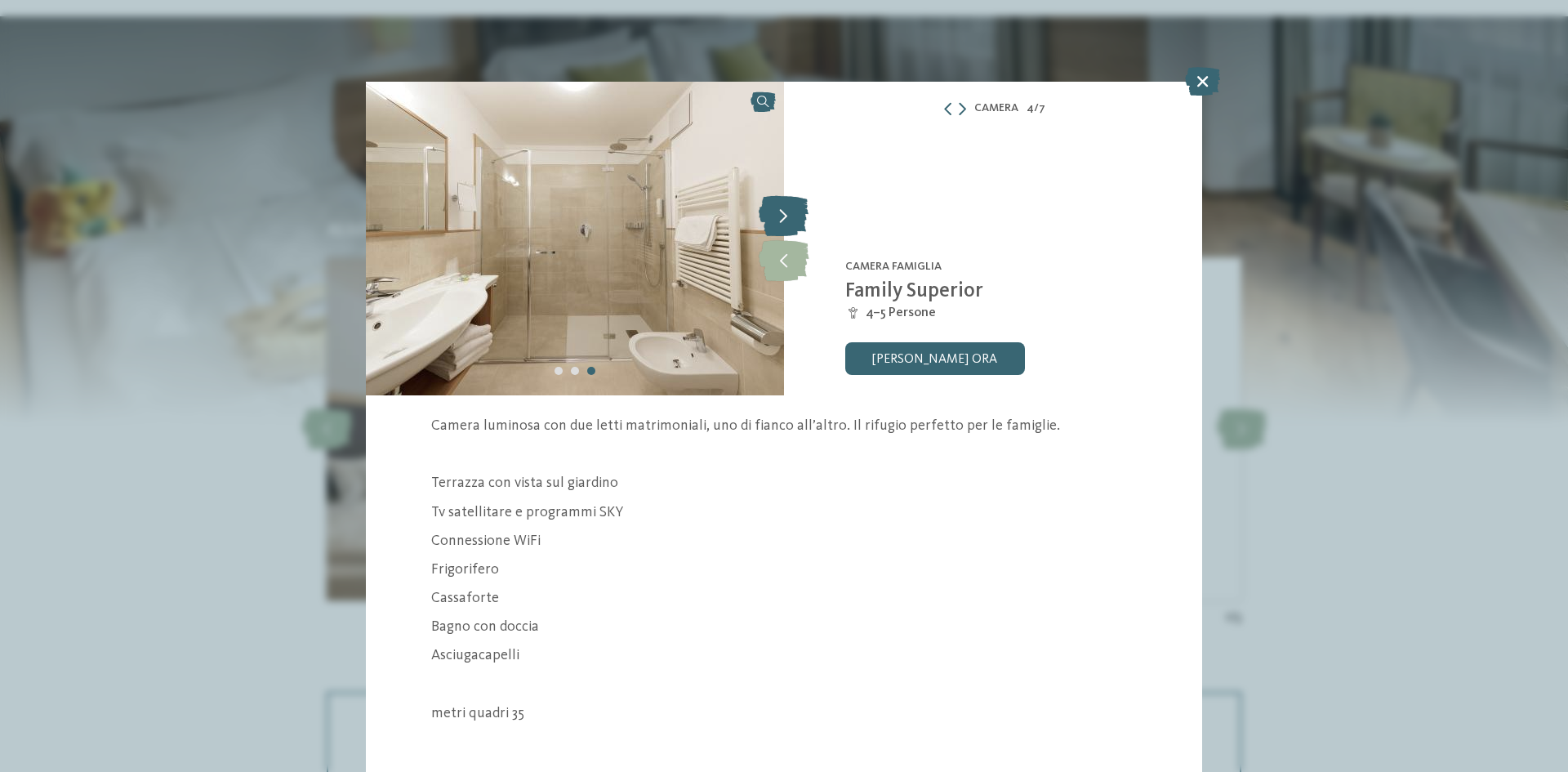
click at [777, 212] on icon at bounding box center [783, 215] width 50 height 41
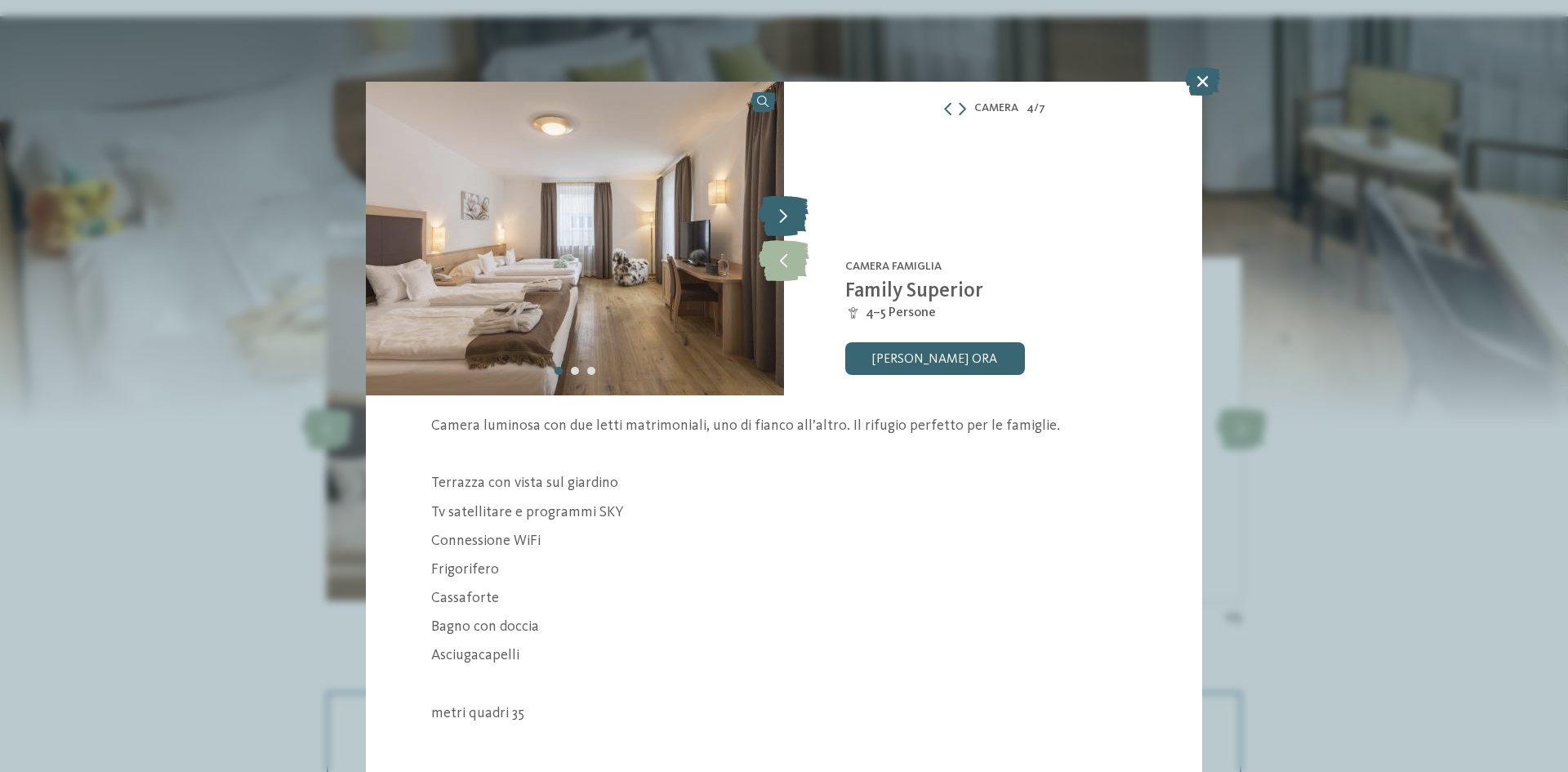
click at [777, 212] on icon at bounding box center [783, 215] width 50 height 41
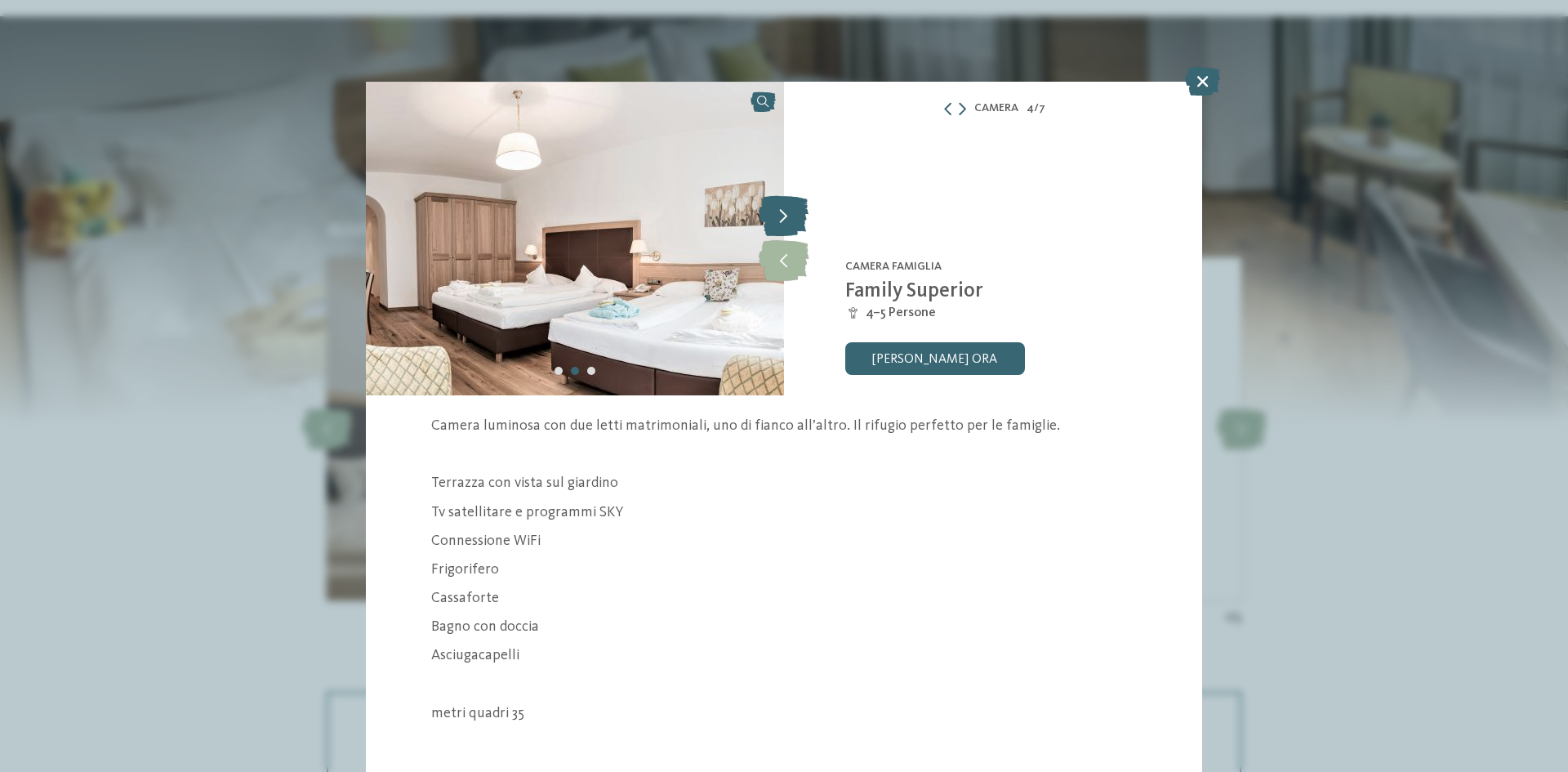
click at [777, 212] on icon at bounding box center [783, 215] width 50 height 41
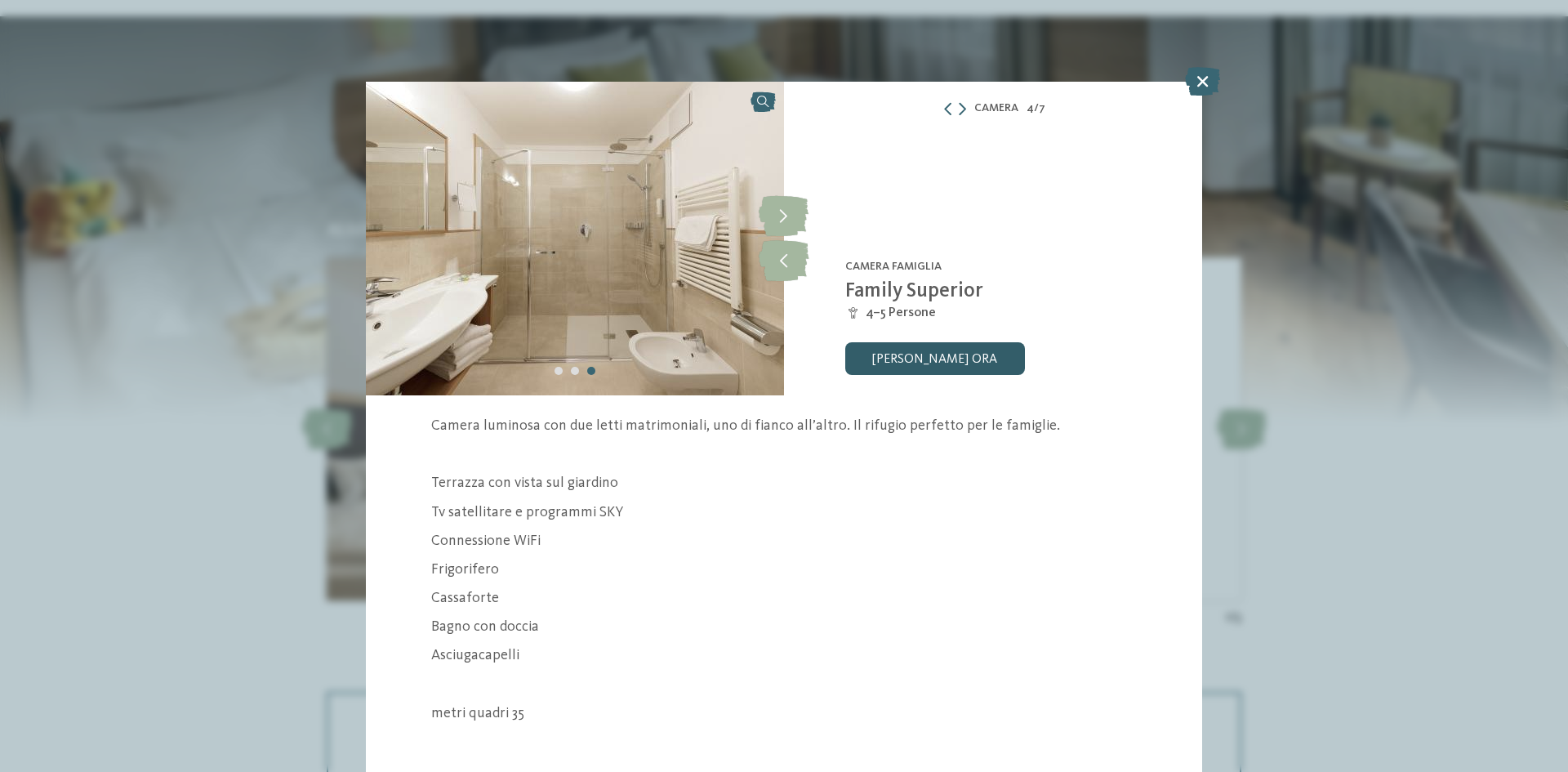
click at [933, 360] on link "[PERSON_NAME] ora" at bounding box center [935, 359] width 179 height 33
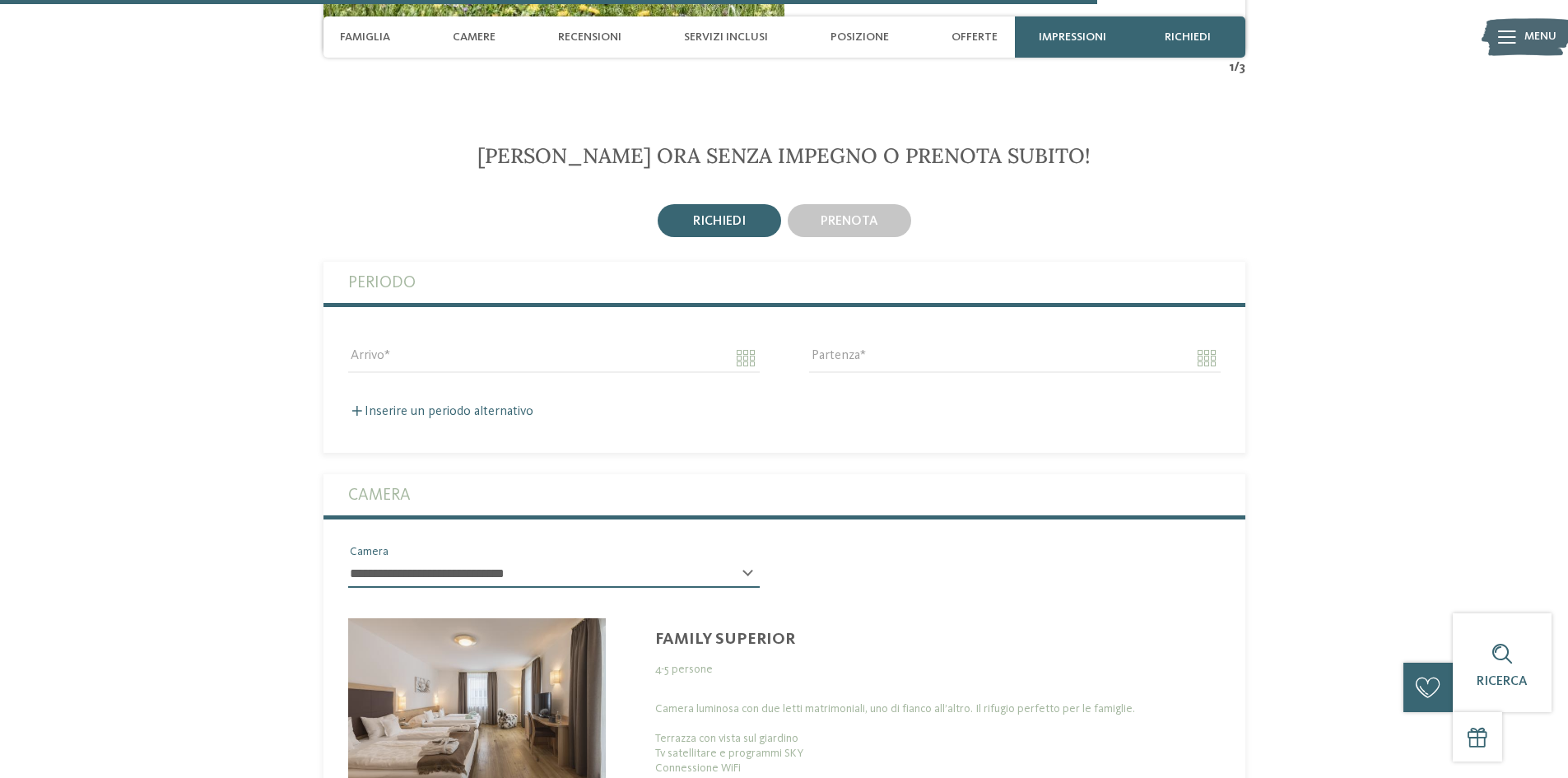
scroll to position [4028, 0]
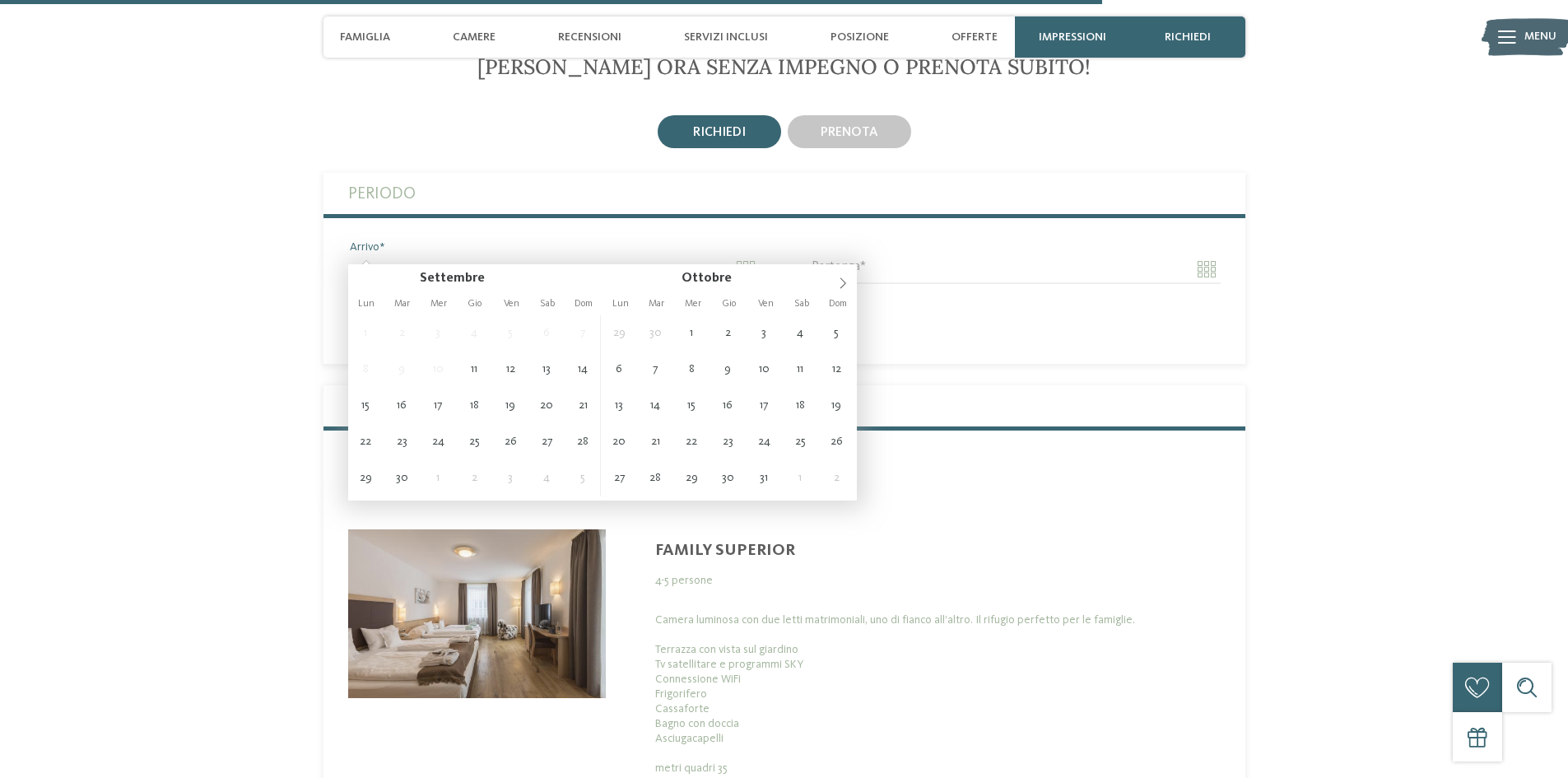
click at [745, 255] on input "Arrivo" at bounding box center [553, 268] width 412 height 28
click at [849, 283] on span at bounding box center [843, 278] width 28 height 28
type input "**********"
type input "****"
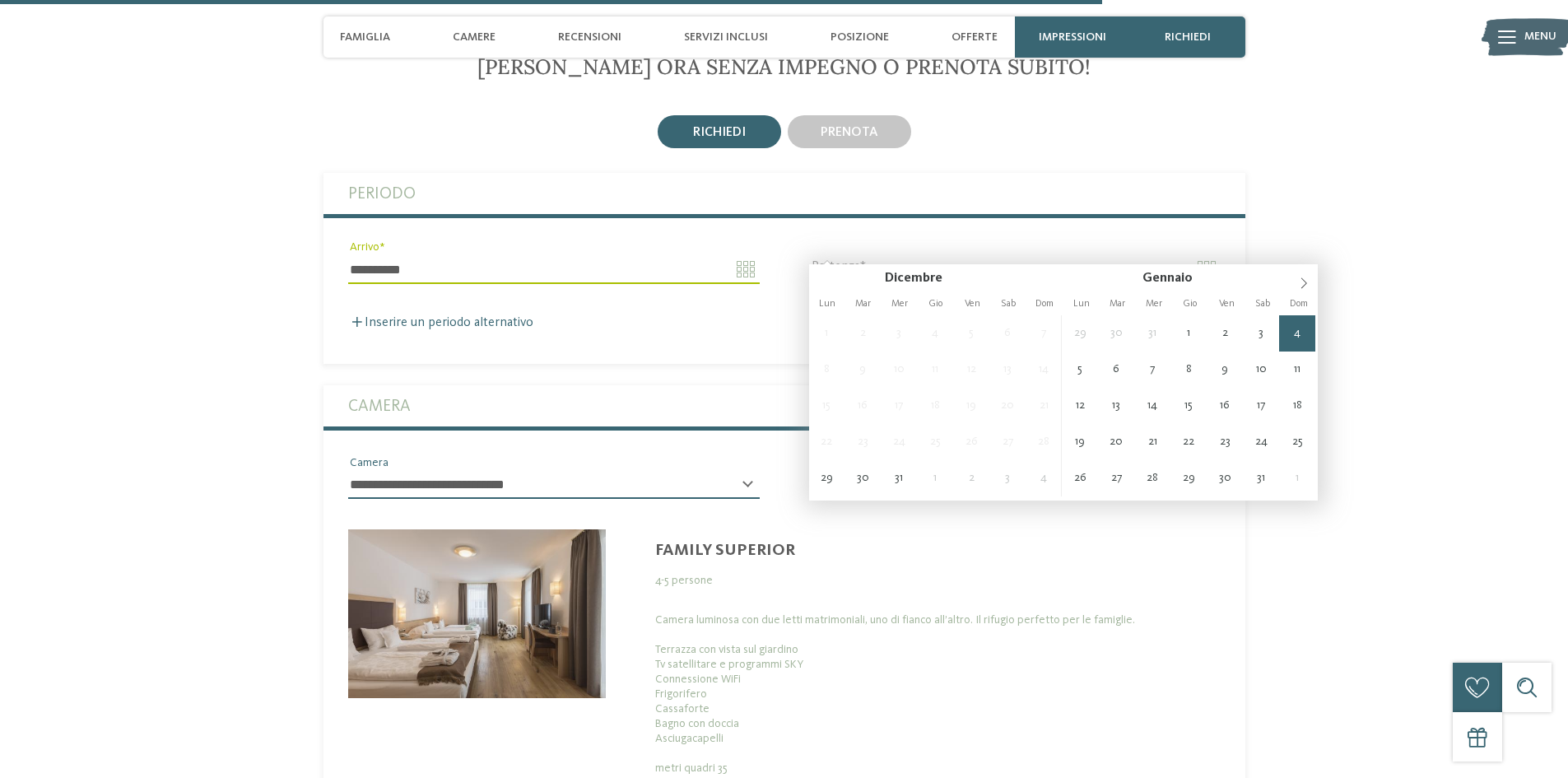
type input "**********"
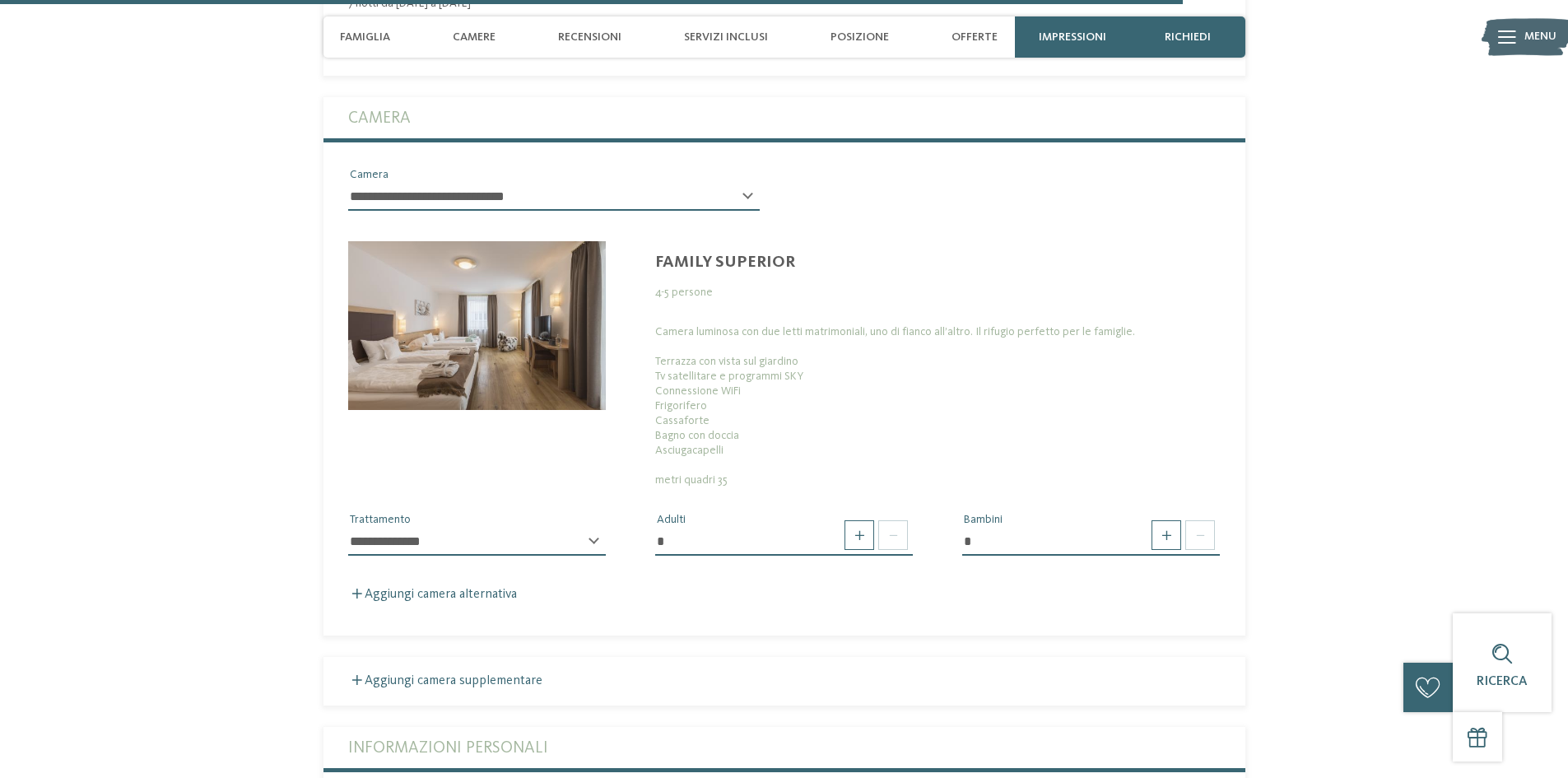
scroll to position [4357, 0]
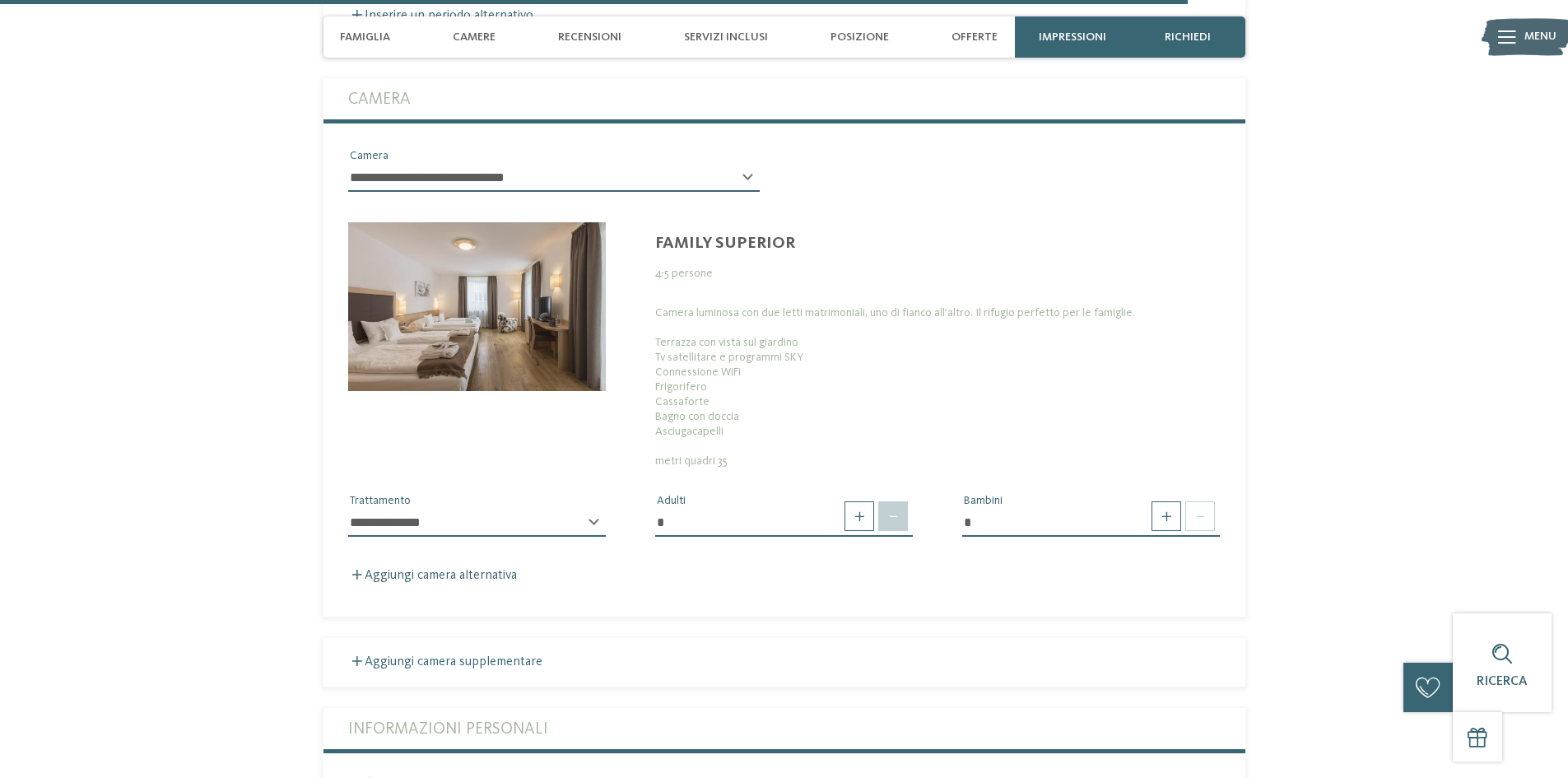
click at [908, 501] on span at bounding box center [893, 516] width 29 height 29
click at [725, 509] on input "*" at bounding box center [784, 522] width 258 height 28
click at [671, 509] on input "*" at bounding box center [784, 522] width 258 height 28
click at [1178, 501] on span at bounding box center [1166, 516] width 29 height 29
type input "*"
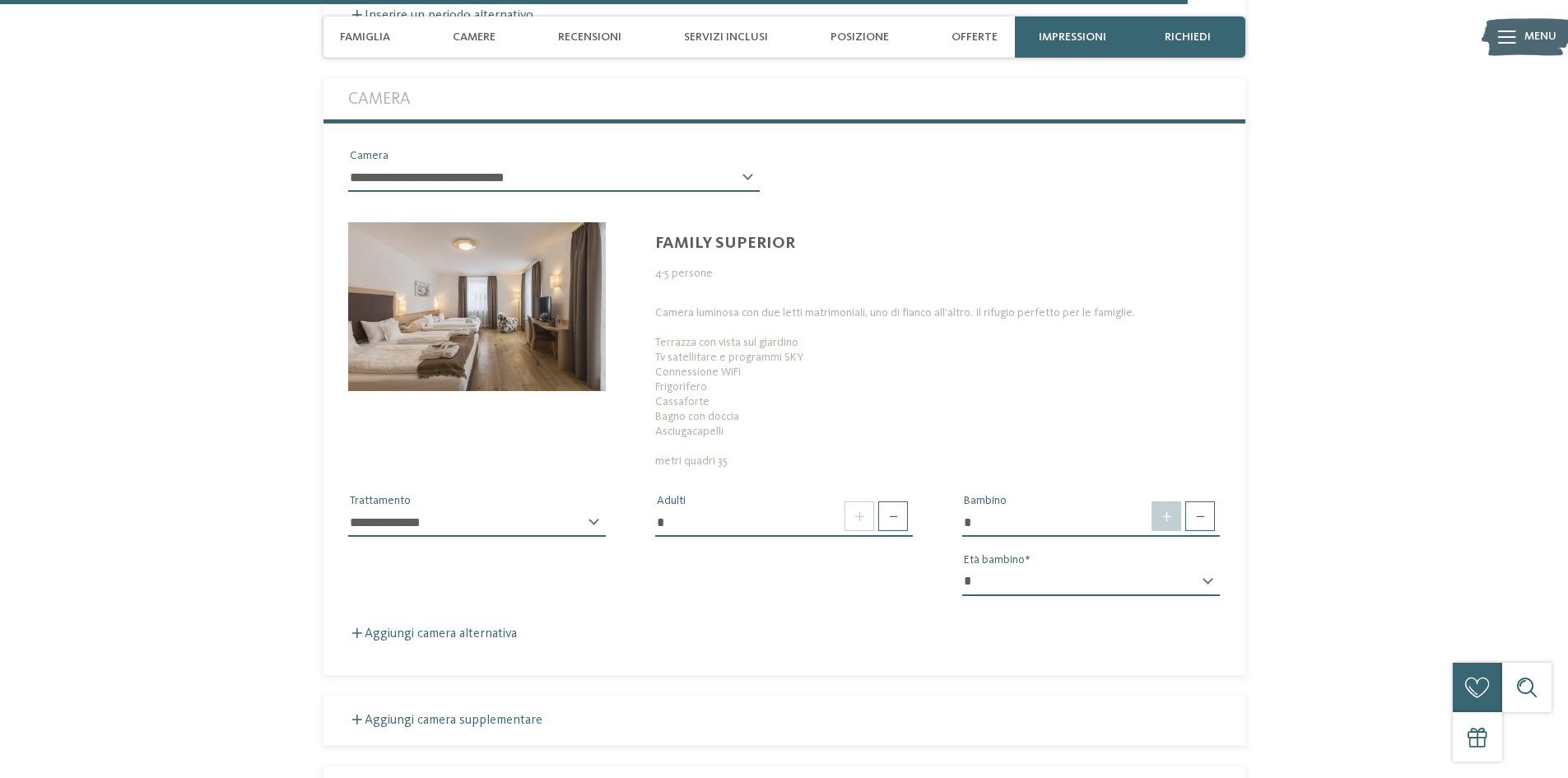
click at [1166, 501] on span at bounding box center [1166, 516] width 29 height 29
click at [1199, 568] on select "* * * * * * * * * * * ** ** ** ** ** ** ** **" at bounding box center [1091, 582] width 258 height 28
click at [938, 408] on div "Camera luminosa con due letti matrimoniali, uno di fianco all’altro. Il rifugio…" at bounding box center [937, 386] width 565 height 163
click at [1175, 501] on span at bounding box center [1166, 516] width 29 height 29
click at [1173, 501] on span at bounding box center [1166, 516] width 29 height 29
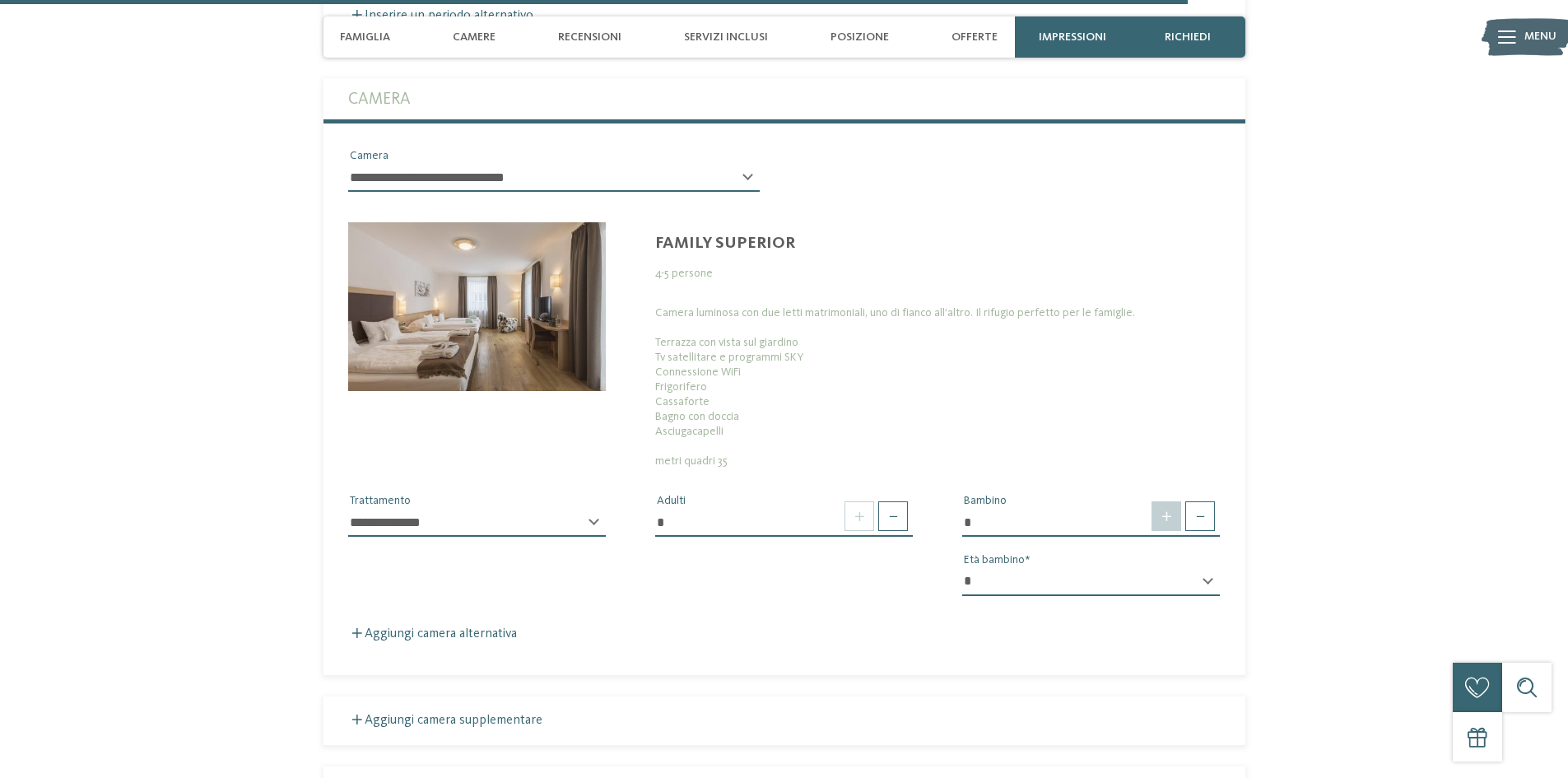
click at [1173, 501] on span at bounding box center [1166, 516] width 29 height 29
click at [1172, 501] on span at bounding box center [1166, 516] width 29 height 29
click at [856, 501] on span at bounding box center [859, 516] width 29 height 29
click at [584, 562] on div "**********" at bounding box center [784, 539] width 921 height 141
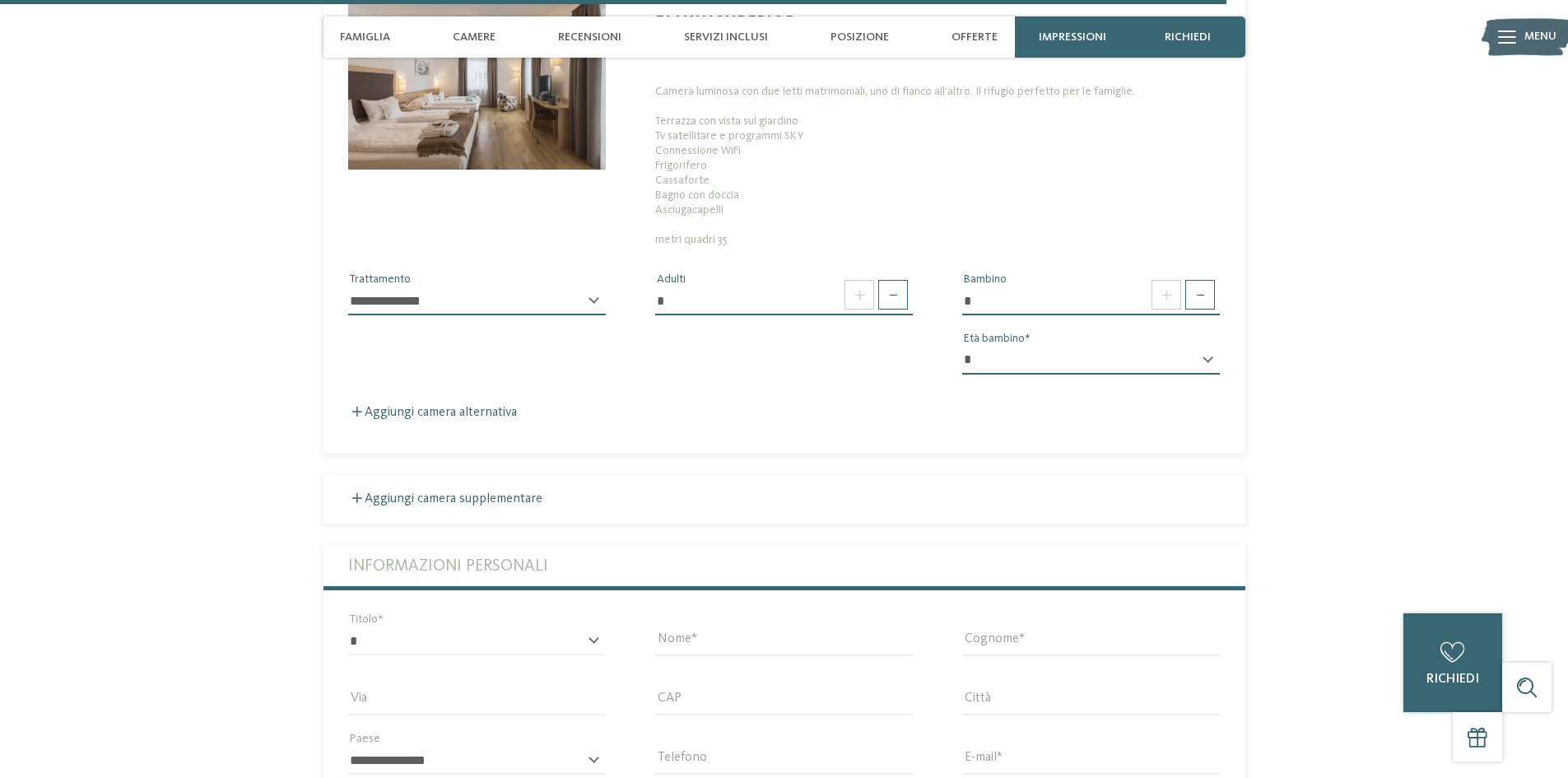
scroll to position [4604, 0]
